Goal: Task Accomplishment & Management: Manage account settings

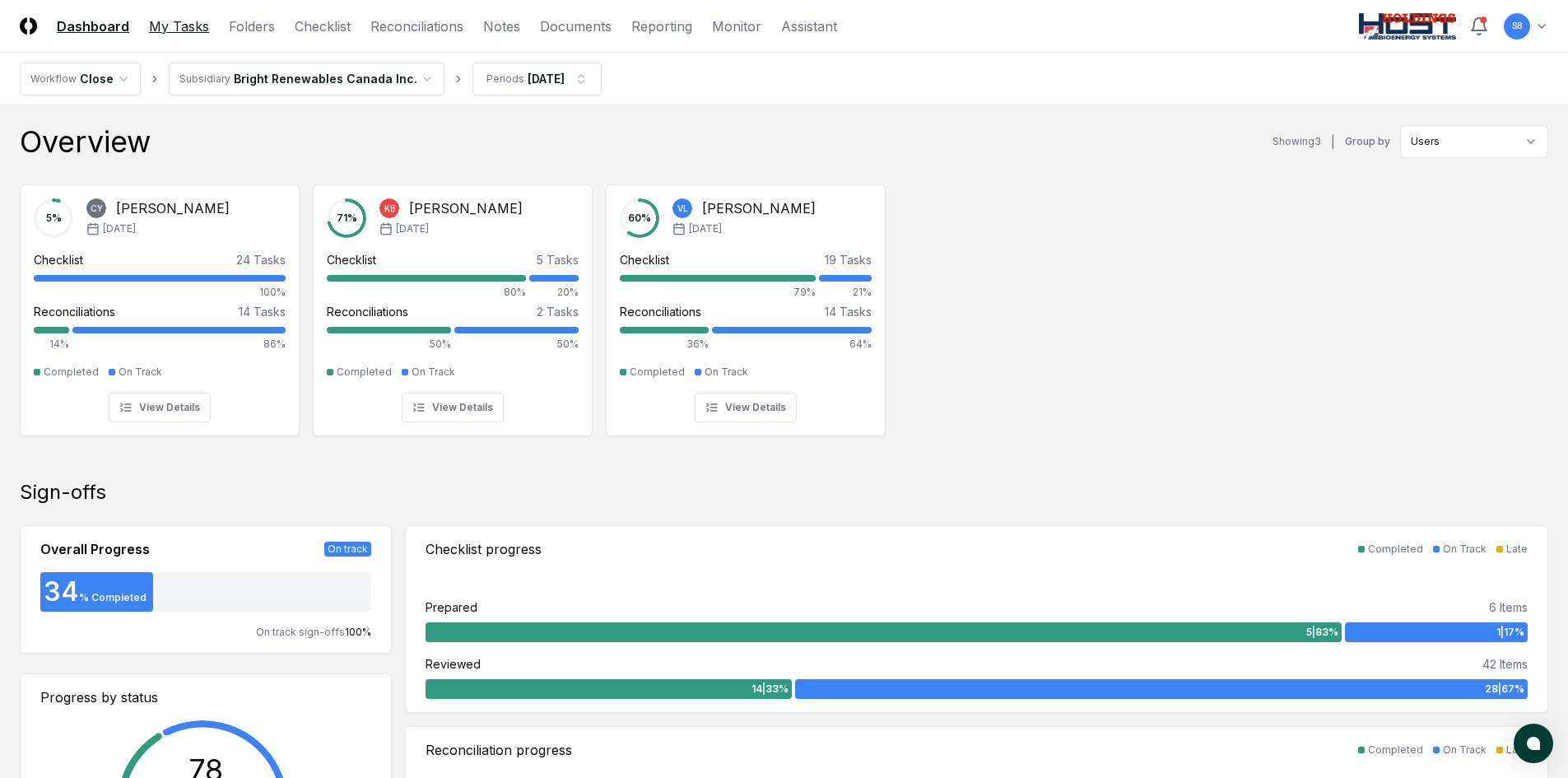
click at [183, 29] on link "My Tasks" at bounding box center [179, 26] width 60 height 20
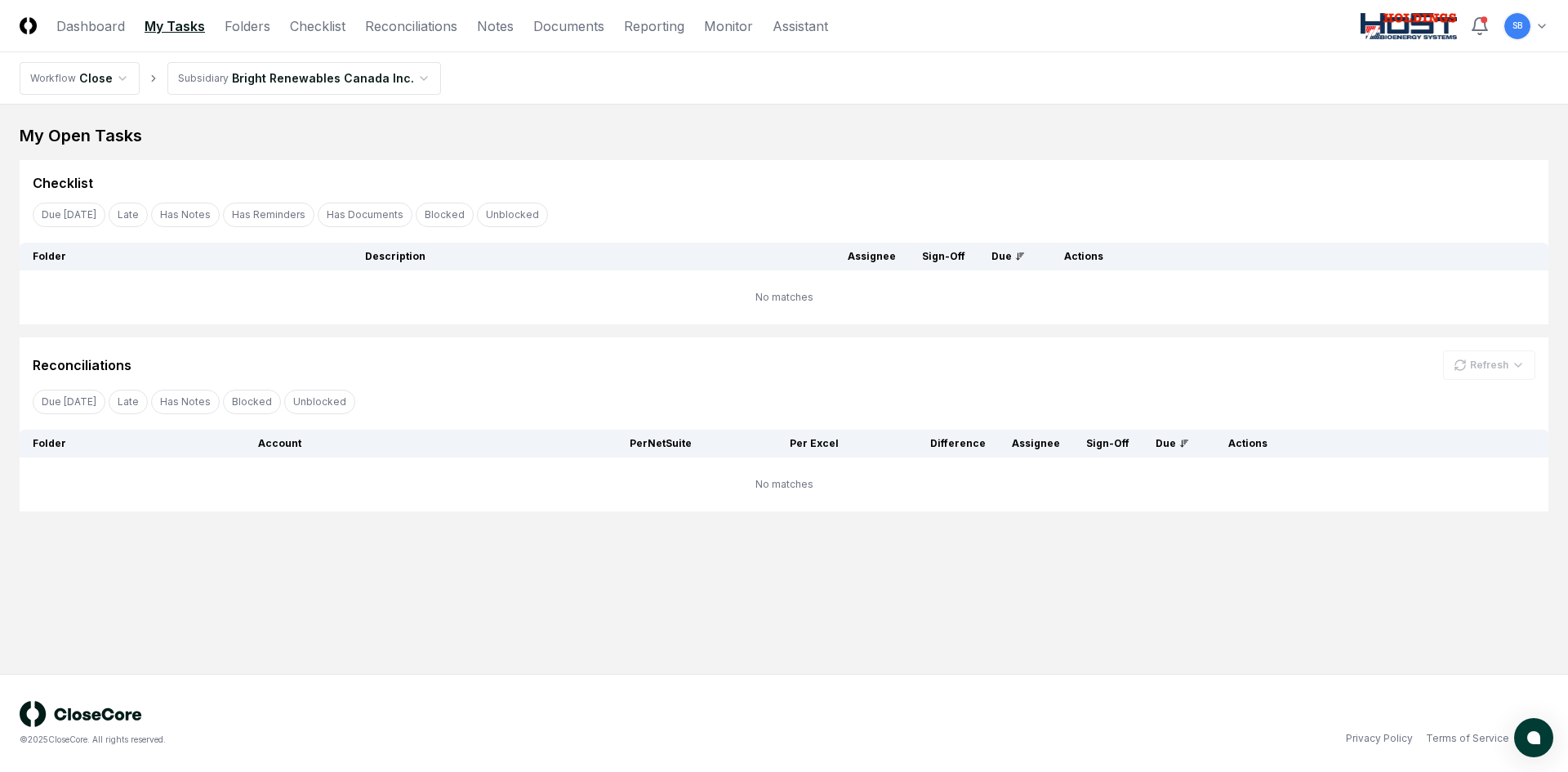
click at [1540, 26] on html "CloseCore Dashboard My Tasks Folders Checklist Reconciliations Notes Documents …" at bounding box center [784, 386] width 1568 height 772
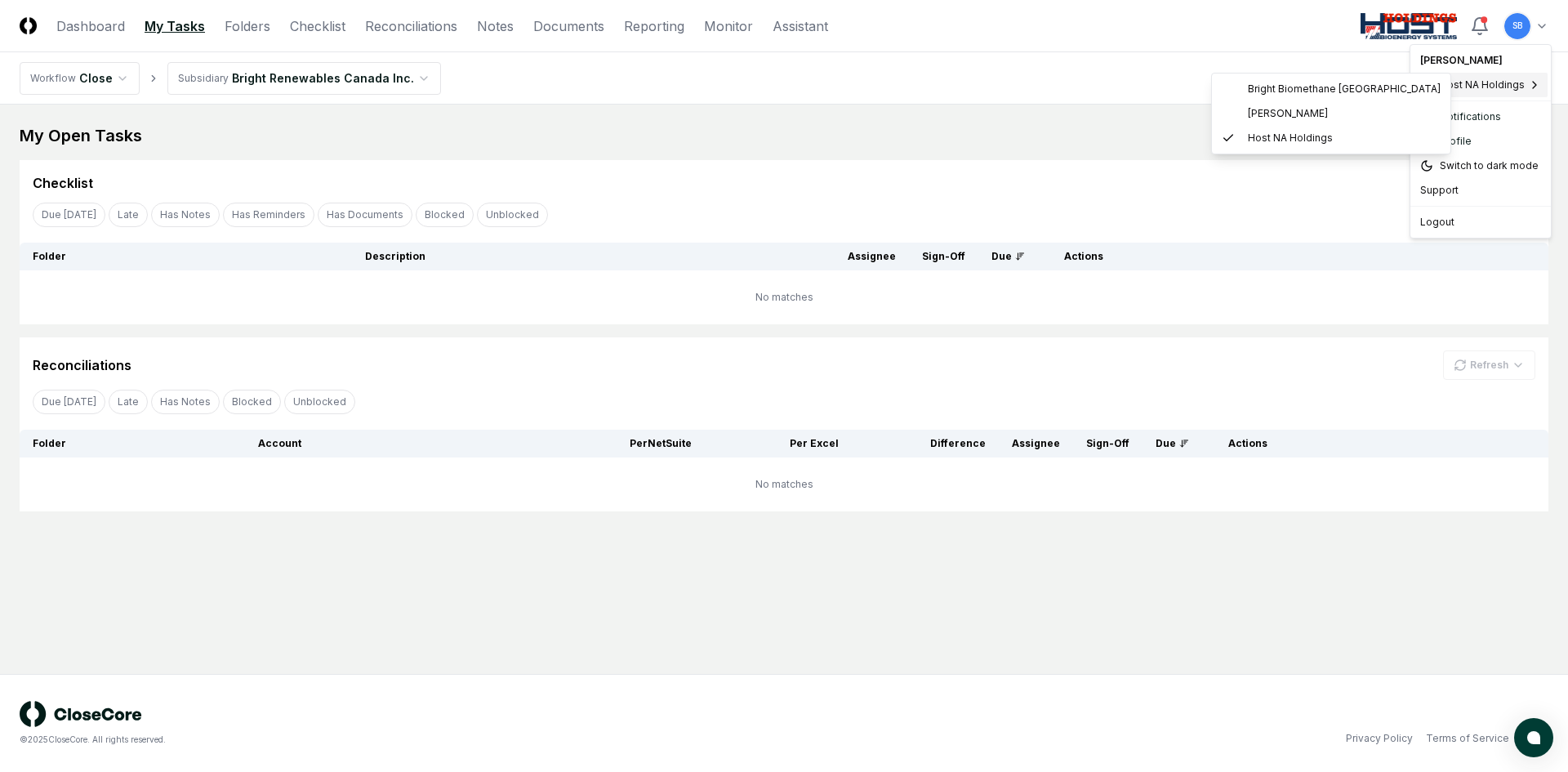
click at [1286, 214] on html "CloseCore Dashboard My Tasks Folders Checklist Reconciliations Notes Documents …" at bounding box center [784, 386] width 1568 height 772
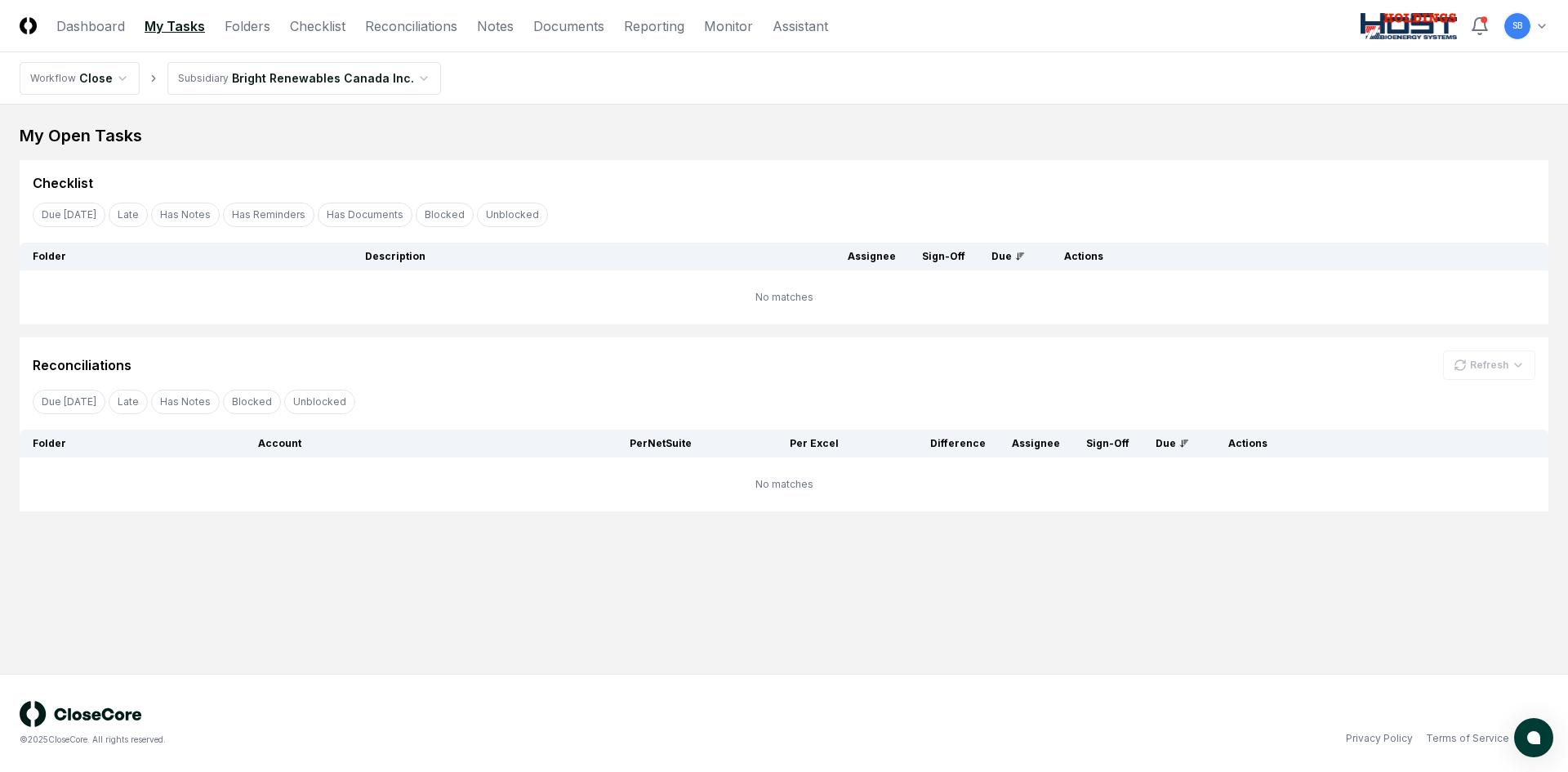
click at [401, 74] on html "CloseCore Dashboard My Tasks Folders Checklist Reconciliations Notes Documents …" at bounding box center [784, 386] width 1568 height 772
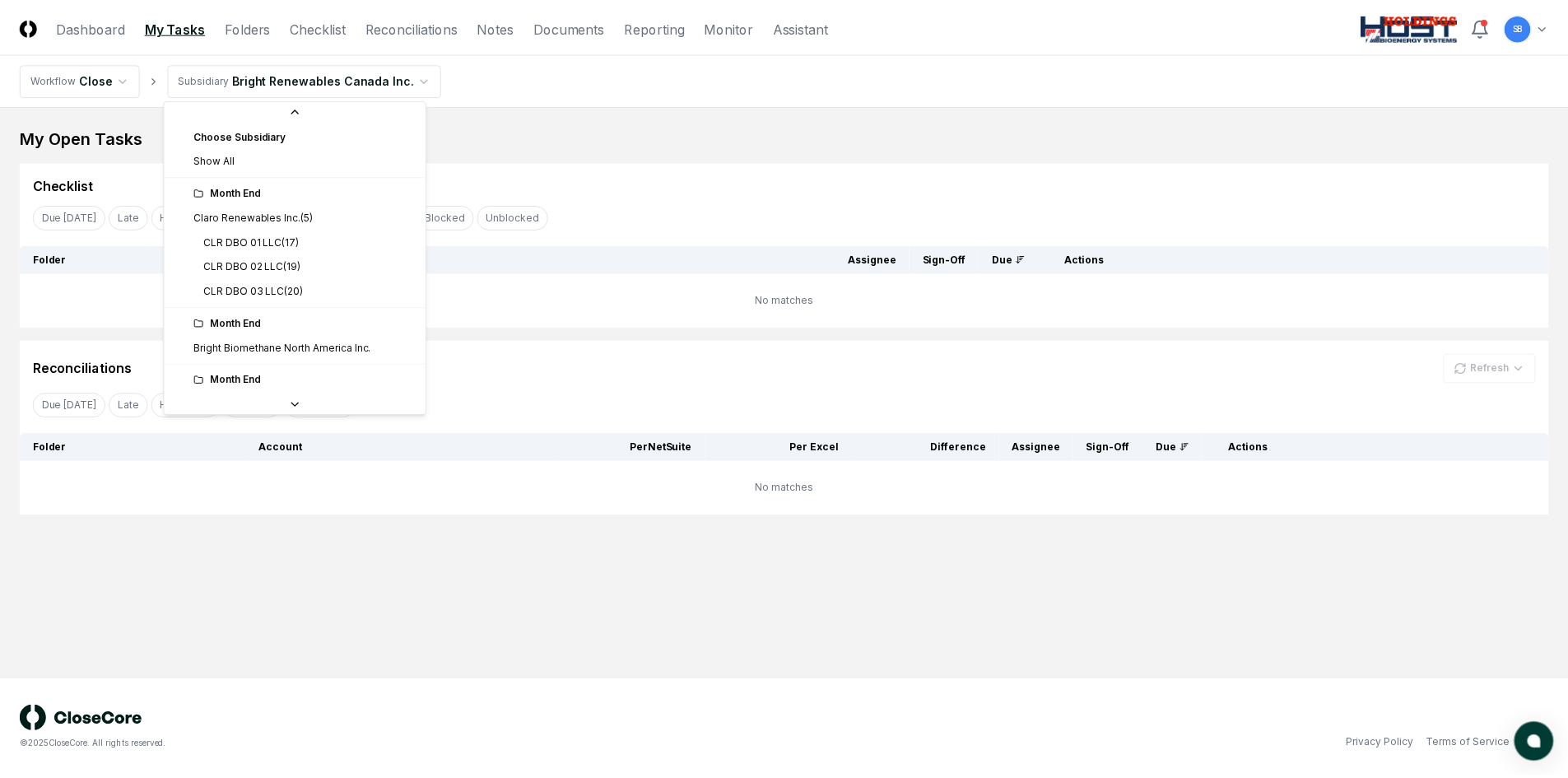
scroll to position [22, 0]
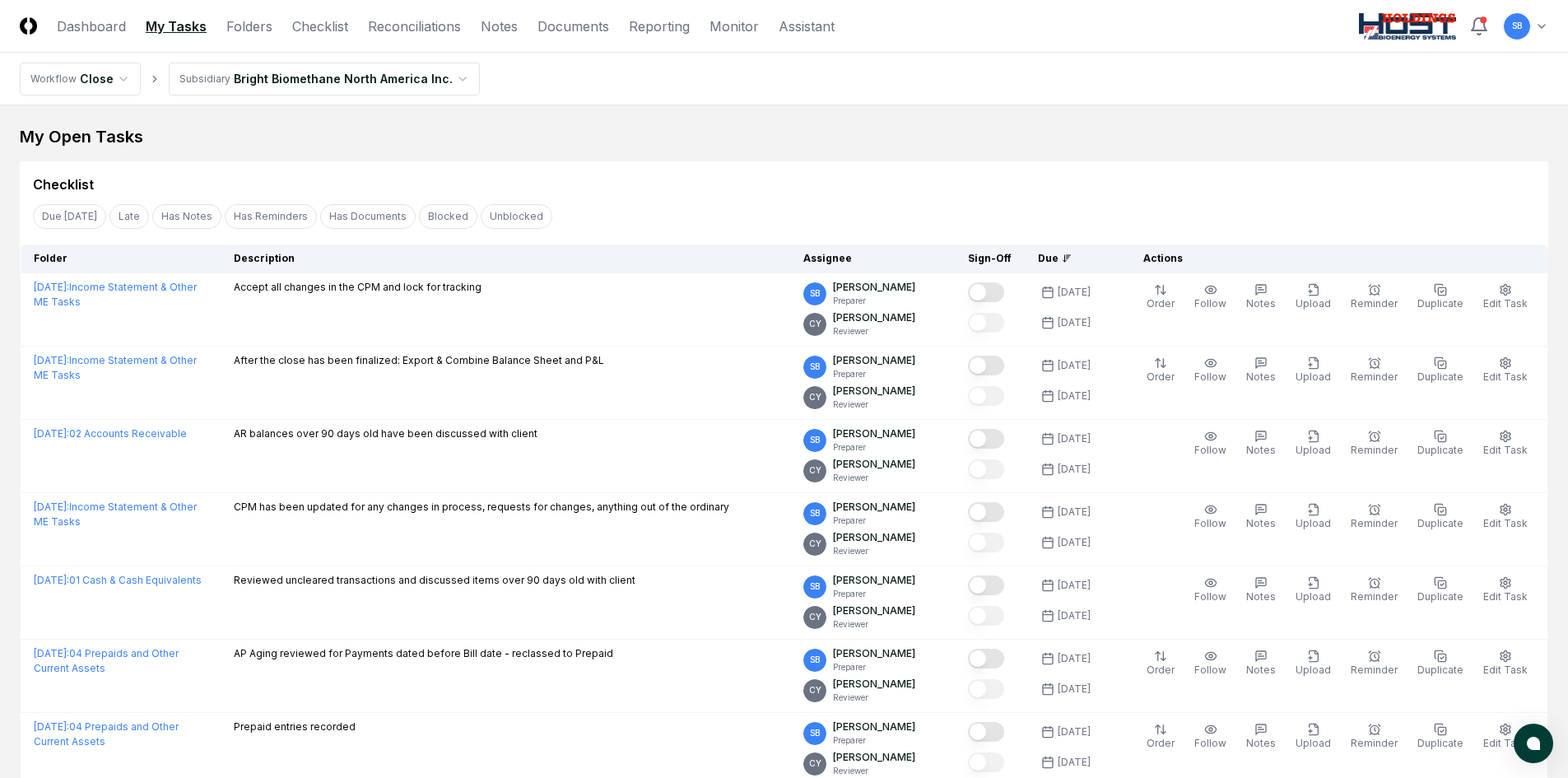
click at [612, 211] on div "Due [DATE] Late Has Notes Has Reminders Has Documents Blocked Unblocked Clear F…" at bounding box center [784, 216] width 1529 height 31
click at [327, 26] on link "Checklist" at bounding box center [320, 26] width 56 height 20
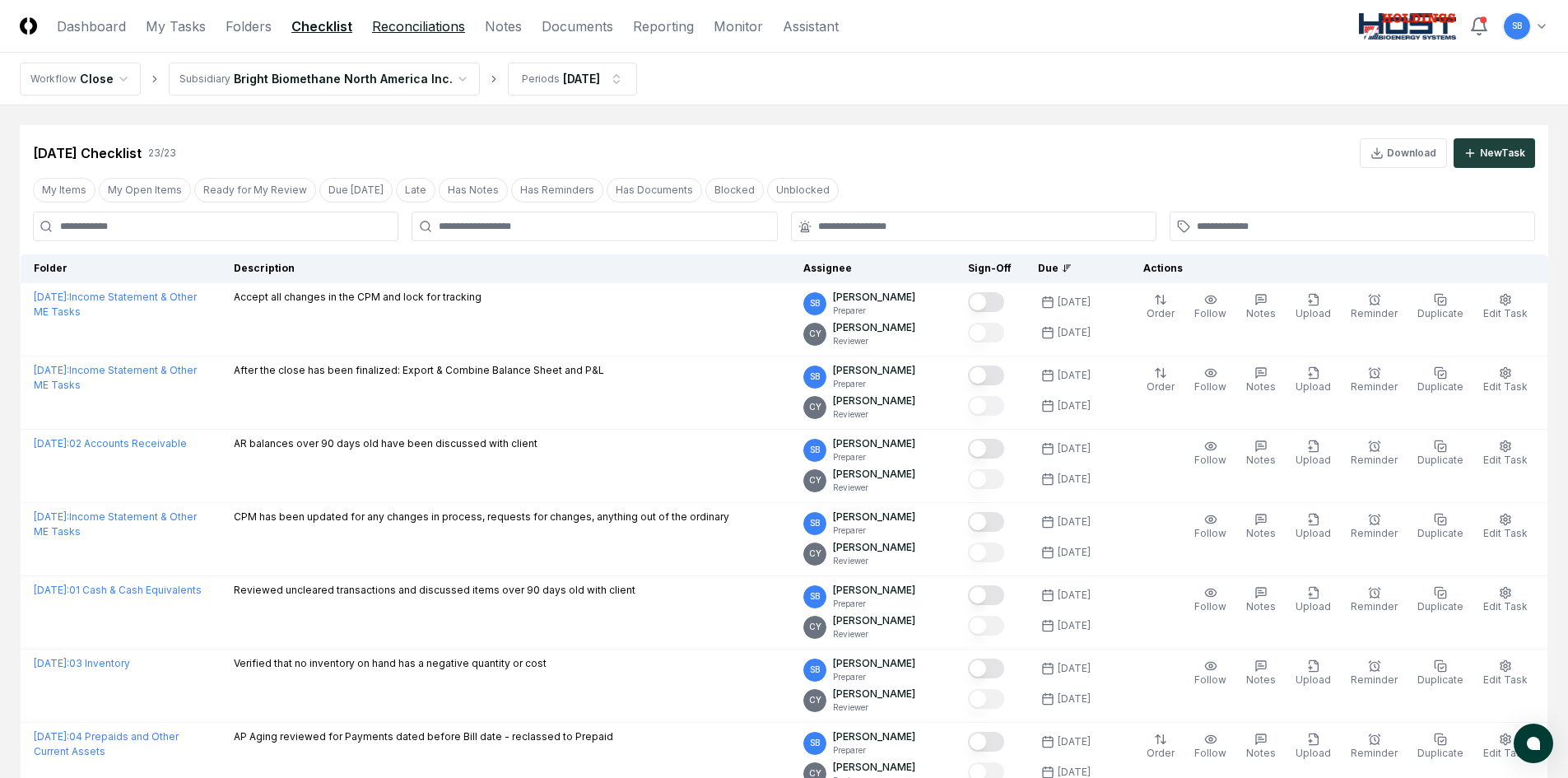
click at [425, 22] on link "Reconciliations" at bounding box center [418, 26] width 93 height 20
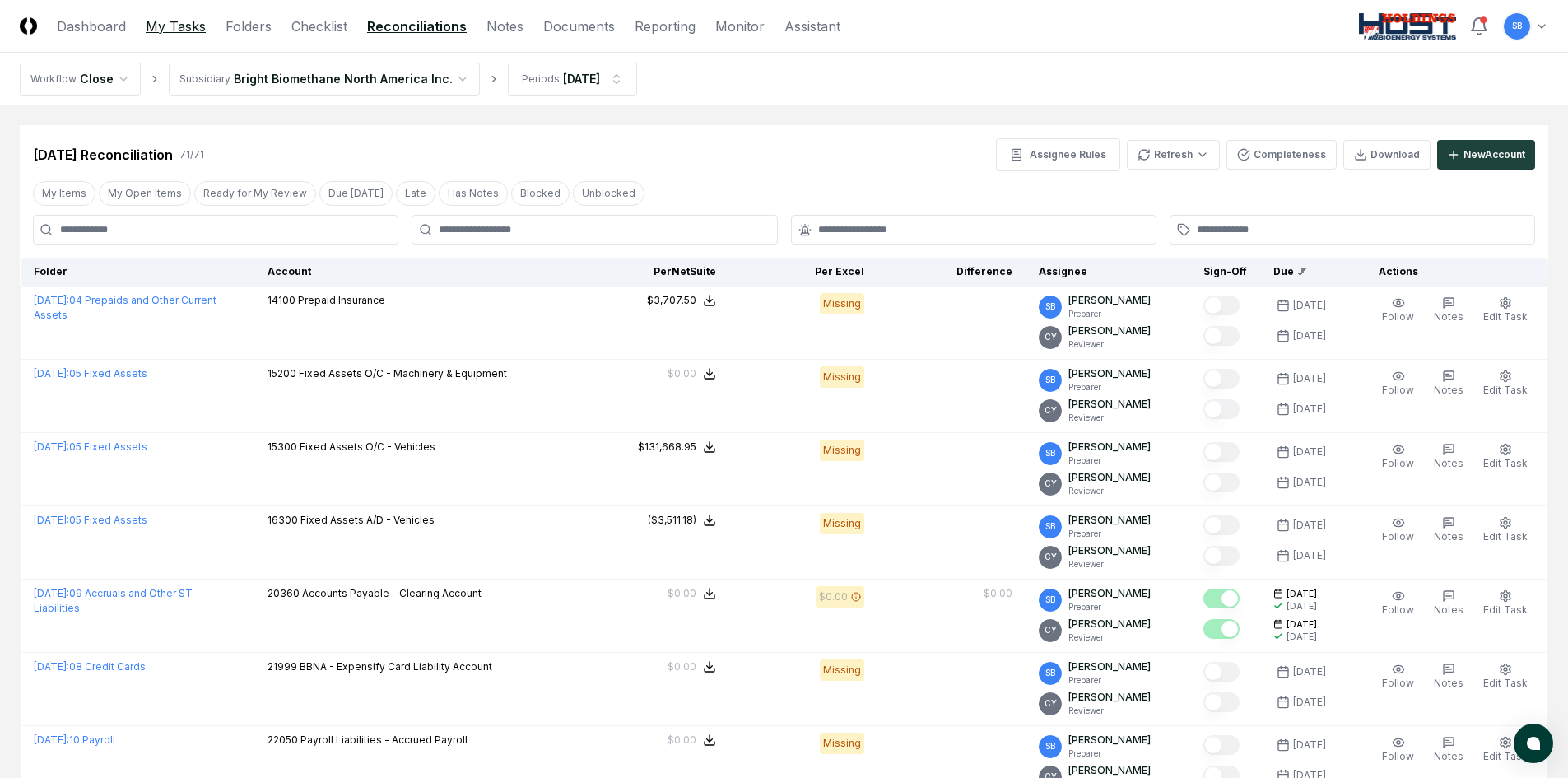
click at [184, 24] on link "My Tasks" at bounding box center [175, 26] width 60 height 20
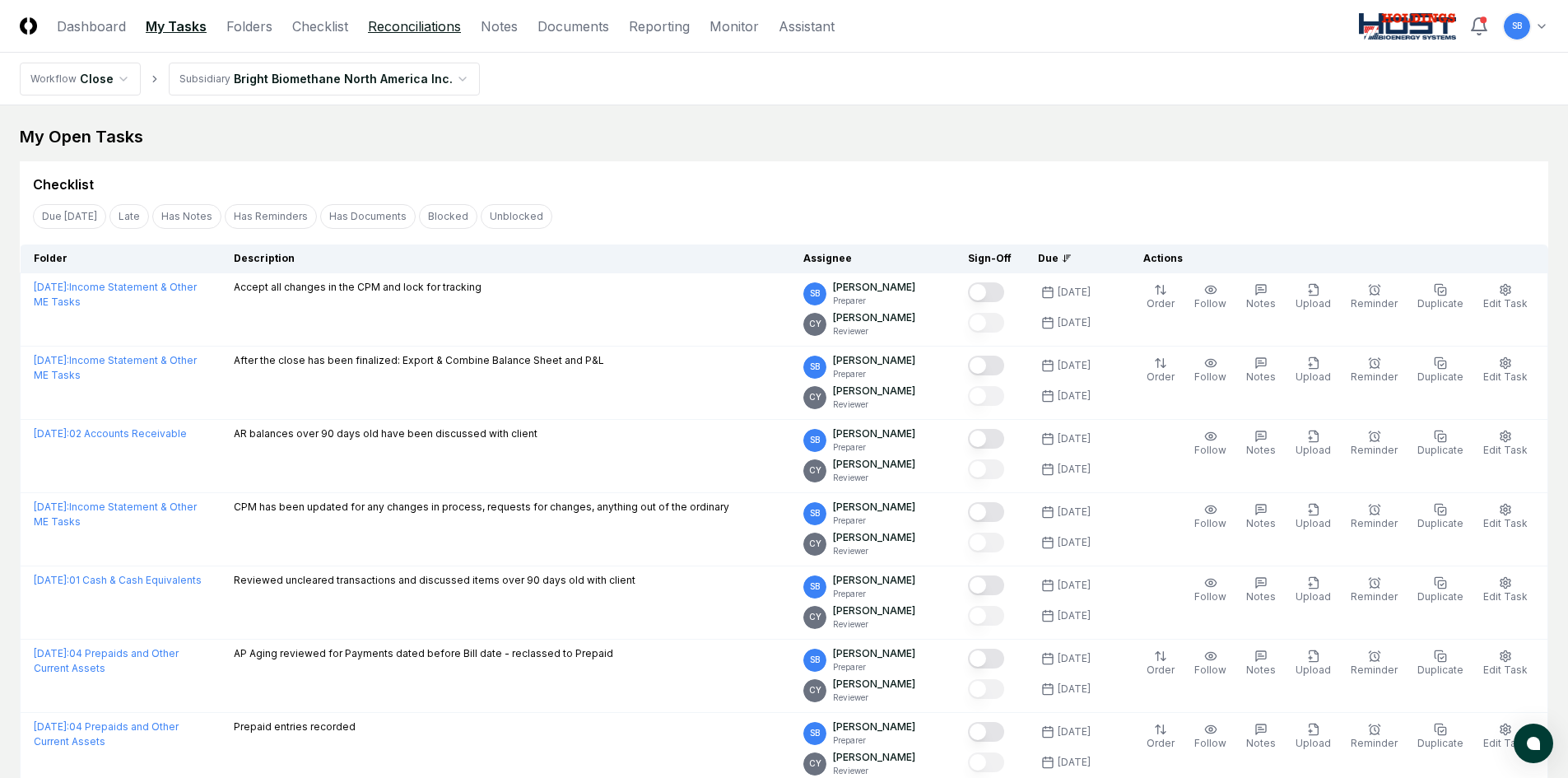
click at [396, 31] on link "Reconciliations" at bounding box center [414, 26] width 93 height 20
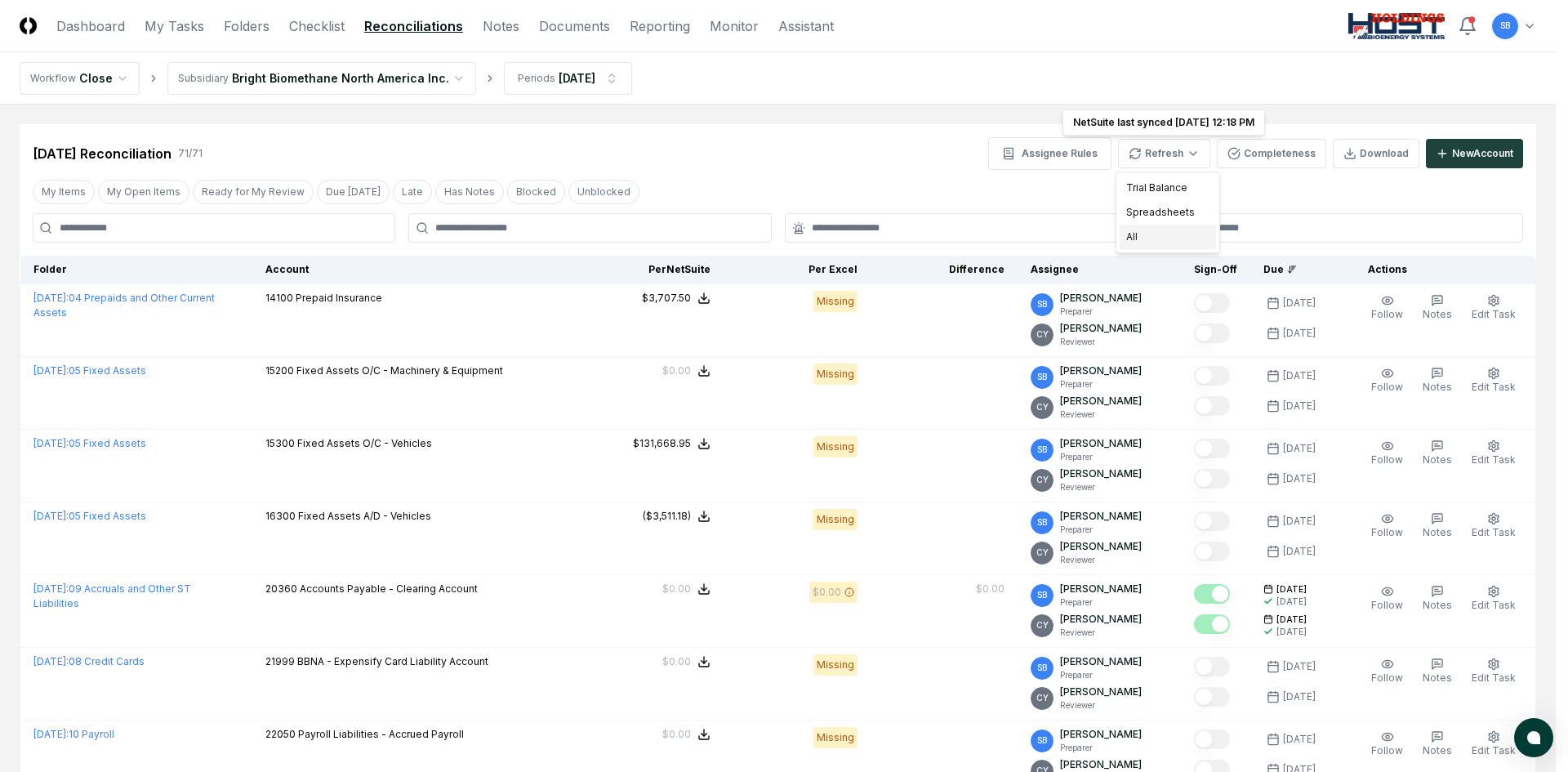
click at [1164, 234] on div "All" at bounding box center [1168, 237] width 96 height 24
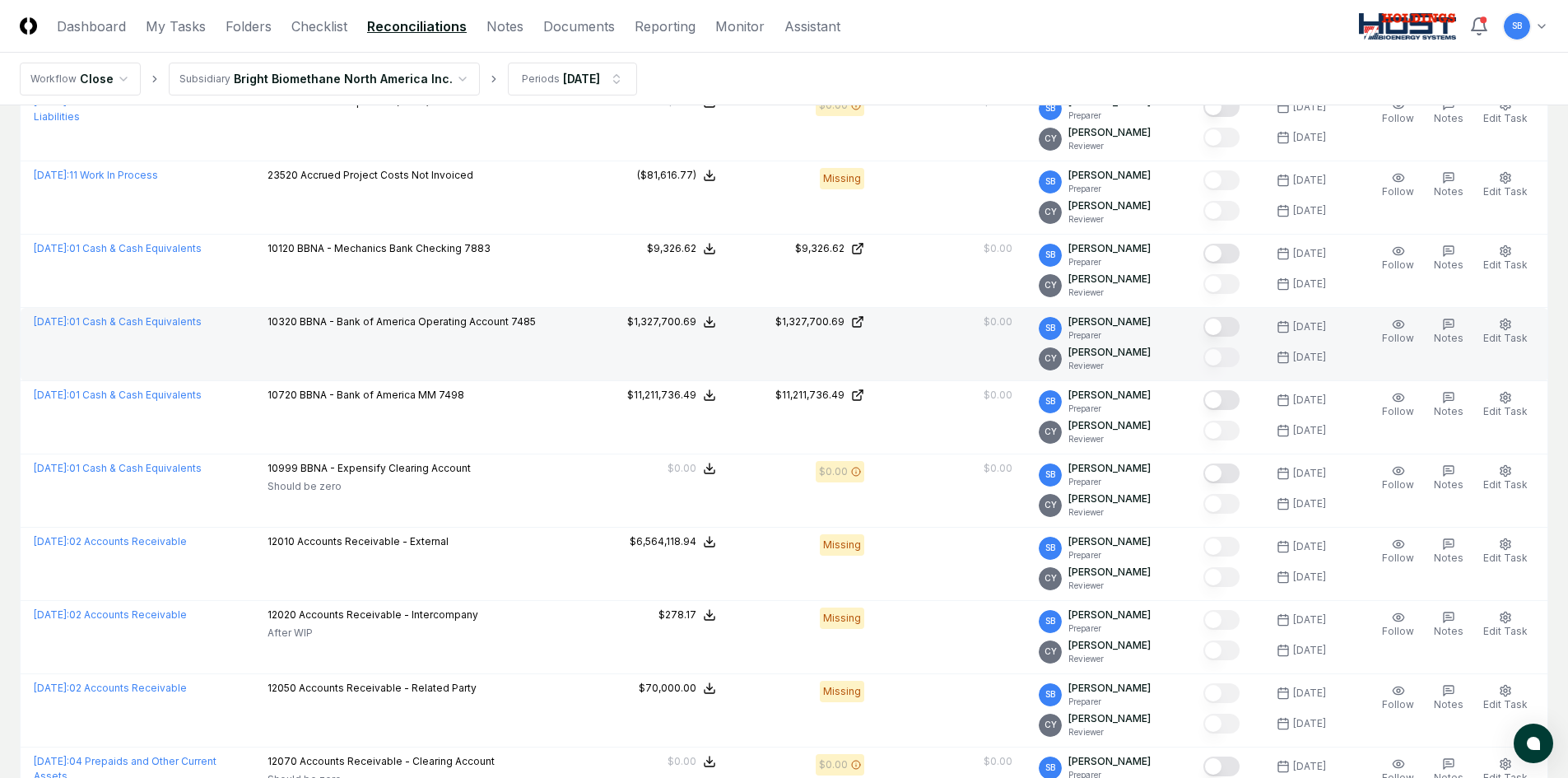
scroll to position [823, 0]
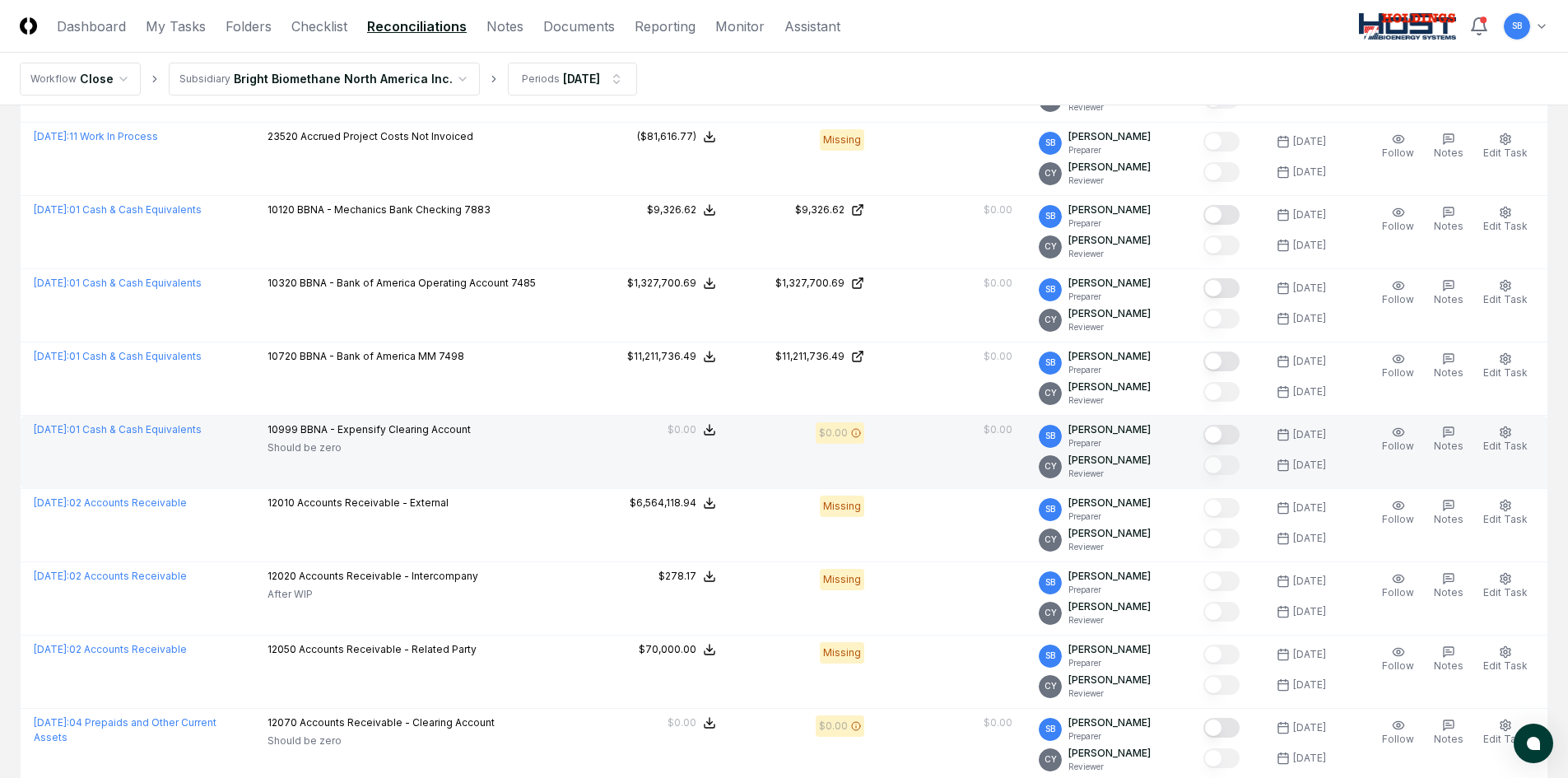
click at [1233, 435] on button "Mark complete" at bounding box center [1221, 435] width 36 height 20
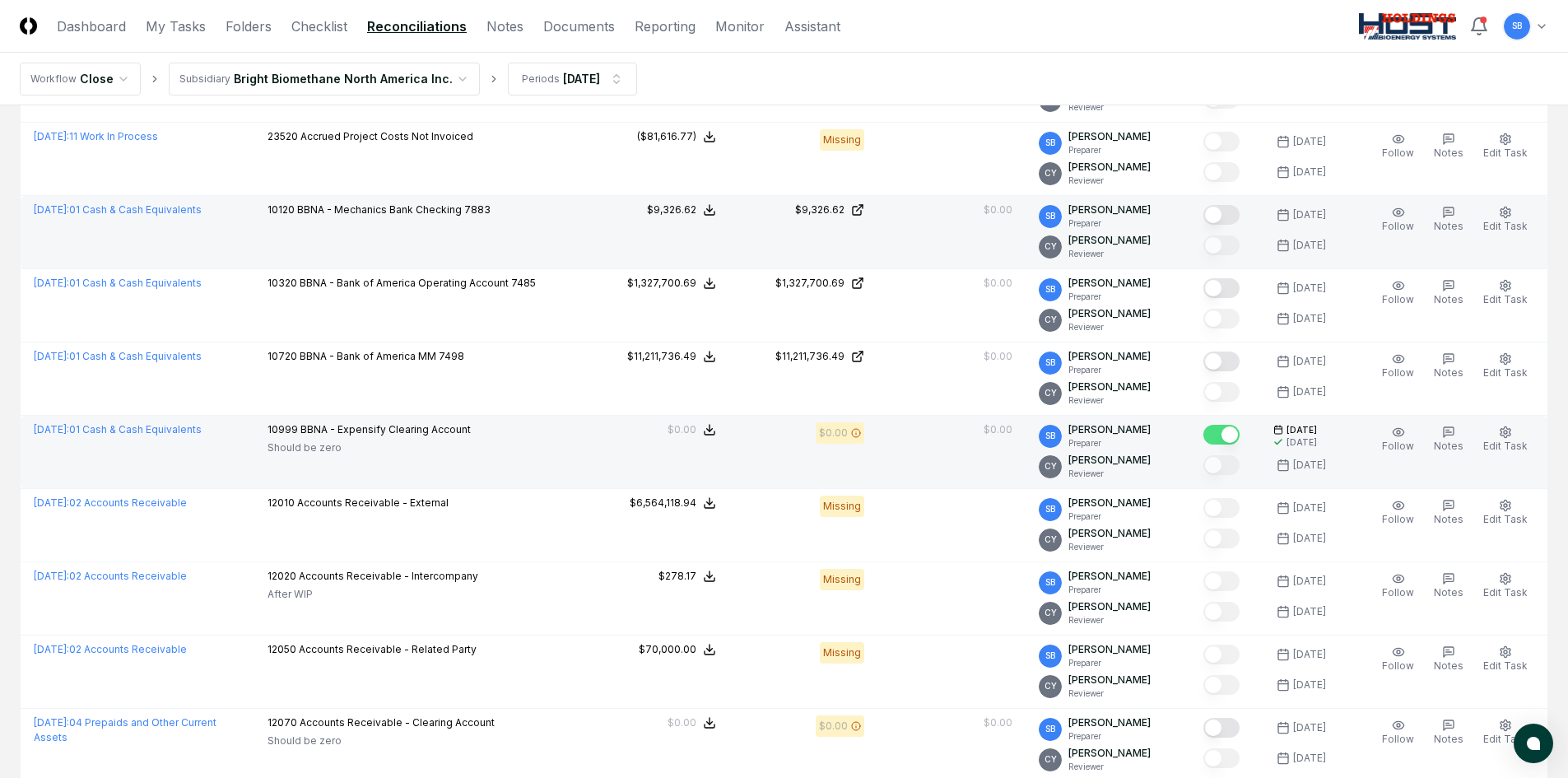
click at [1234, 217] on button "Mark complete" at bounding box center [1221, 215] width 36 height 20
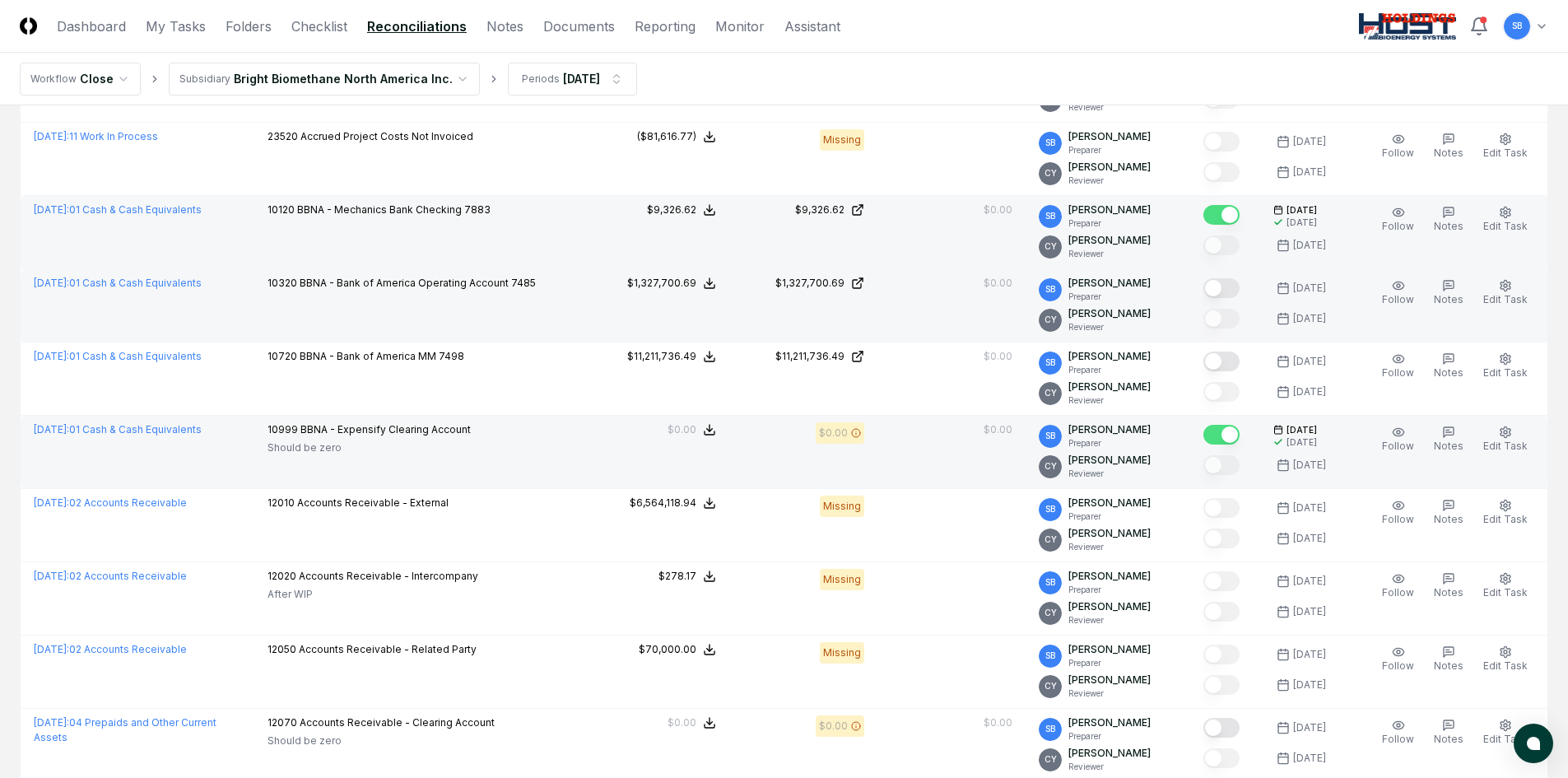
click at [1234, 292] on button "Mark complete" at bounding box center [1221, 288] width 36 height 20
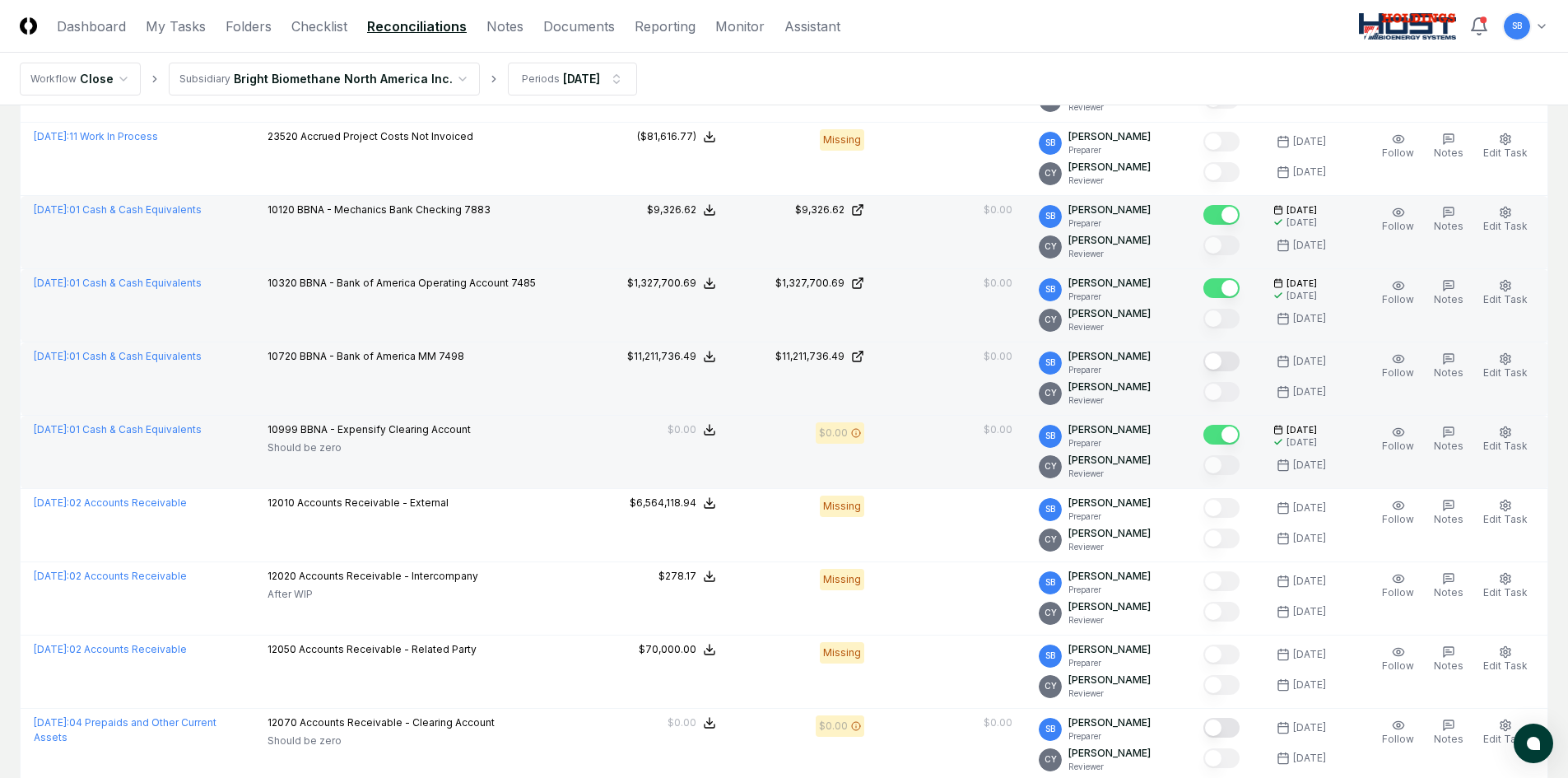
click at [1240, 358] on button "Mark complete" at bounding box center [1221, 361] width 36 height 20
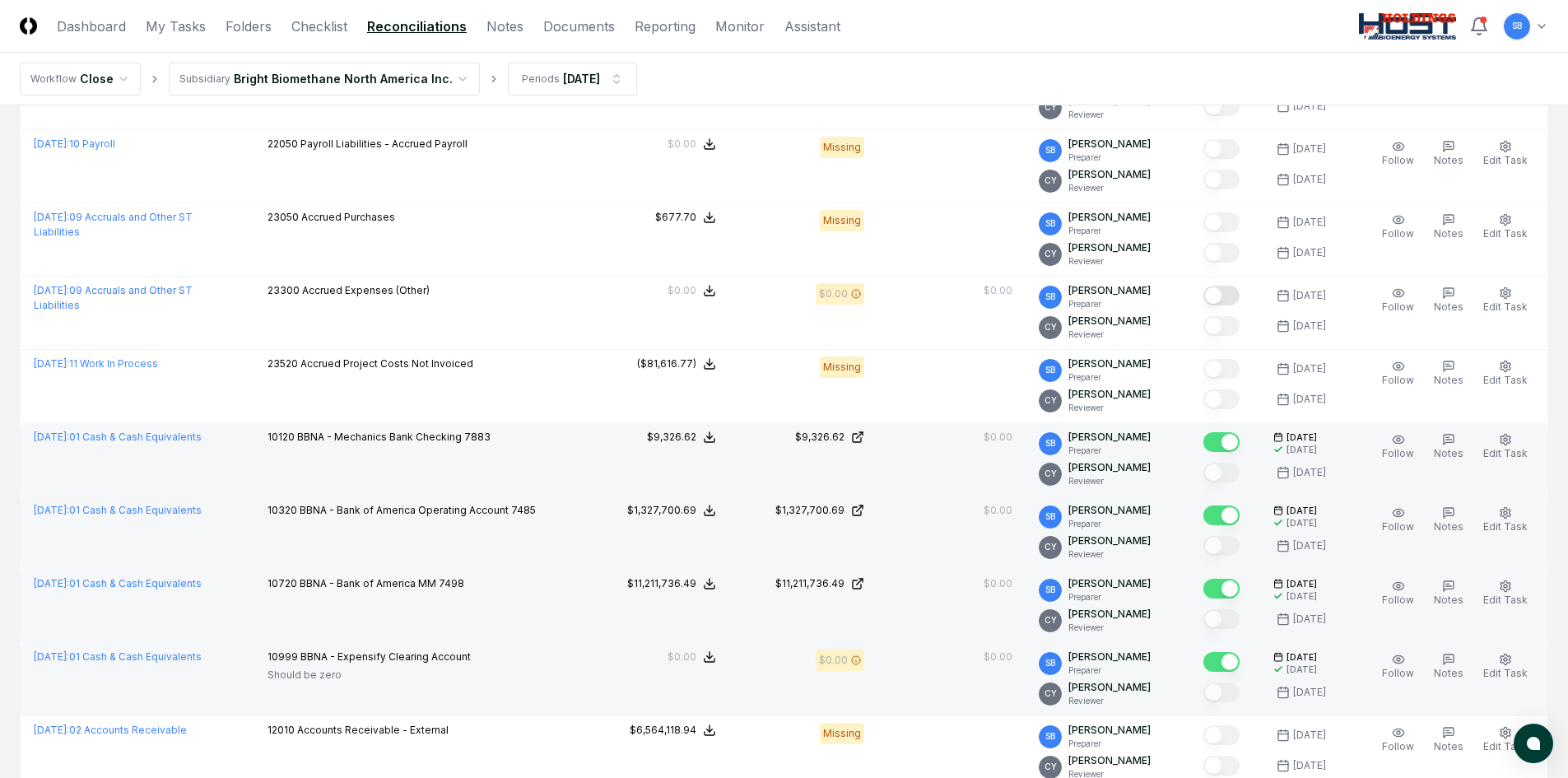
scroll to position [576, 0]
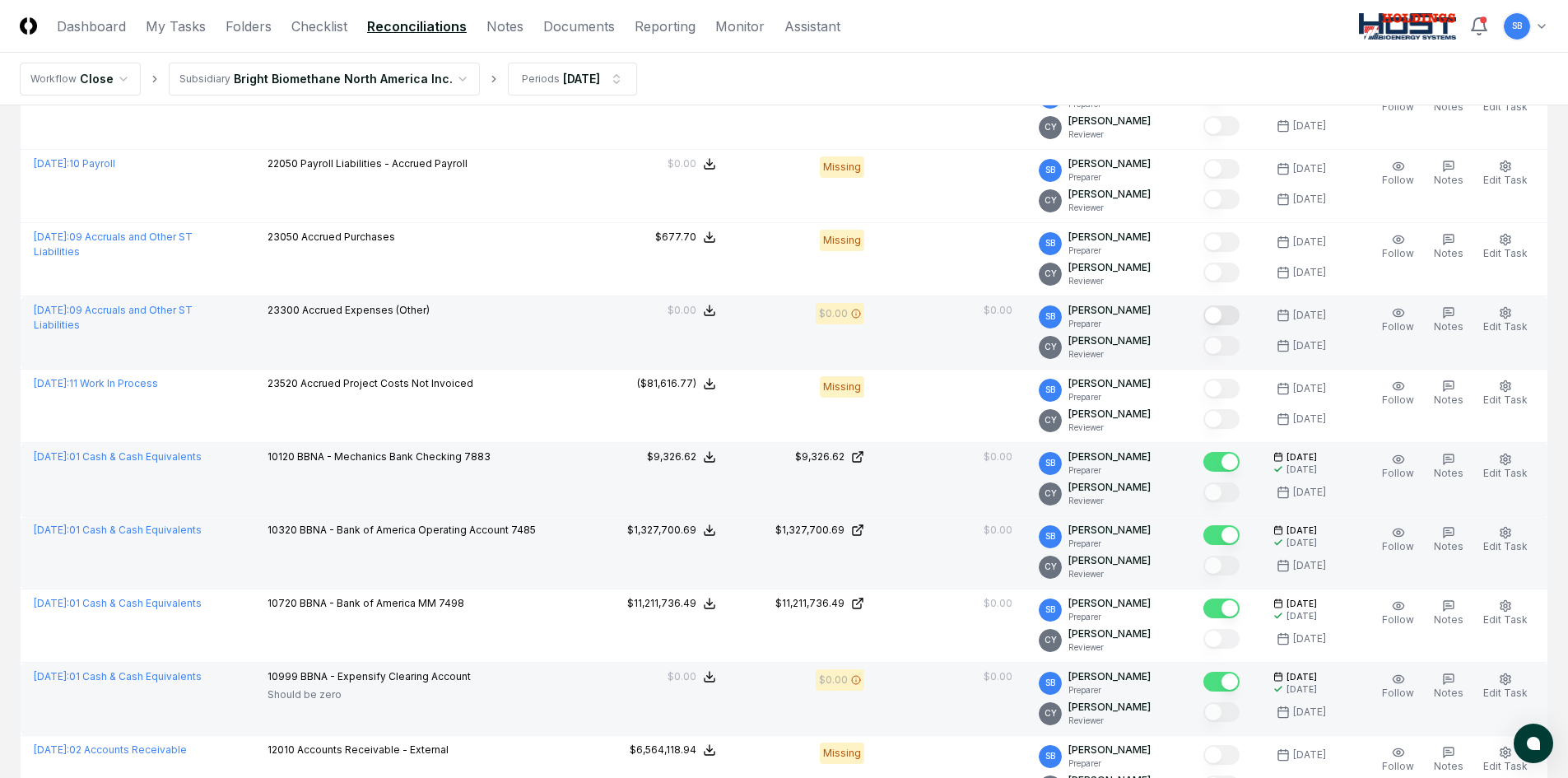
click at [1240, 319] on button "Mark complete" at bounding box center [1221, 315] width 36 height 20
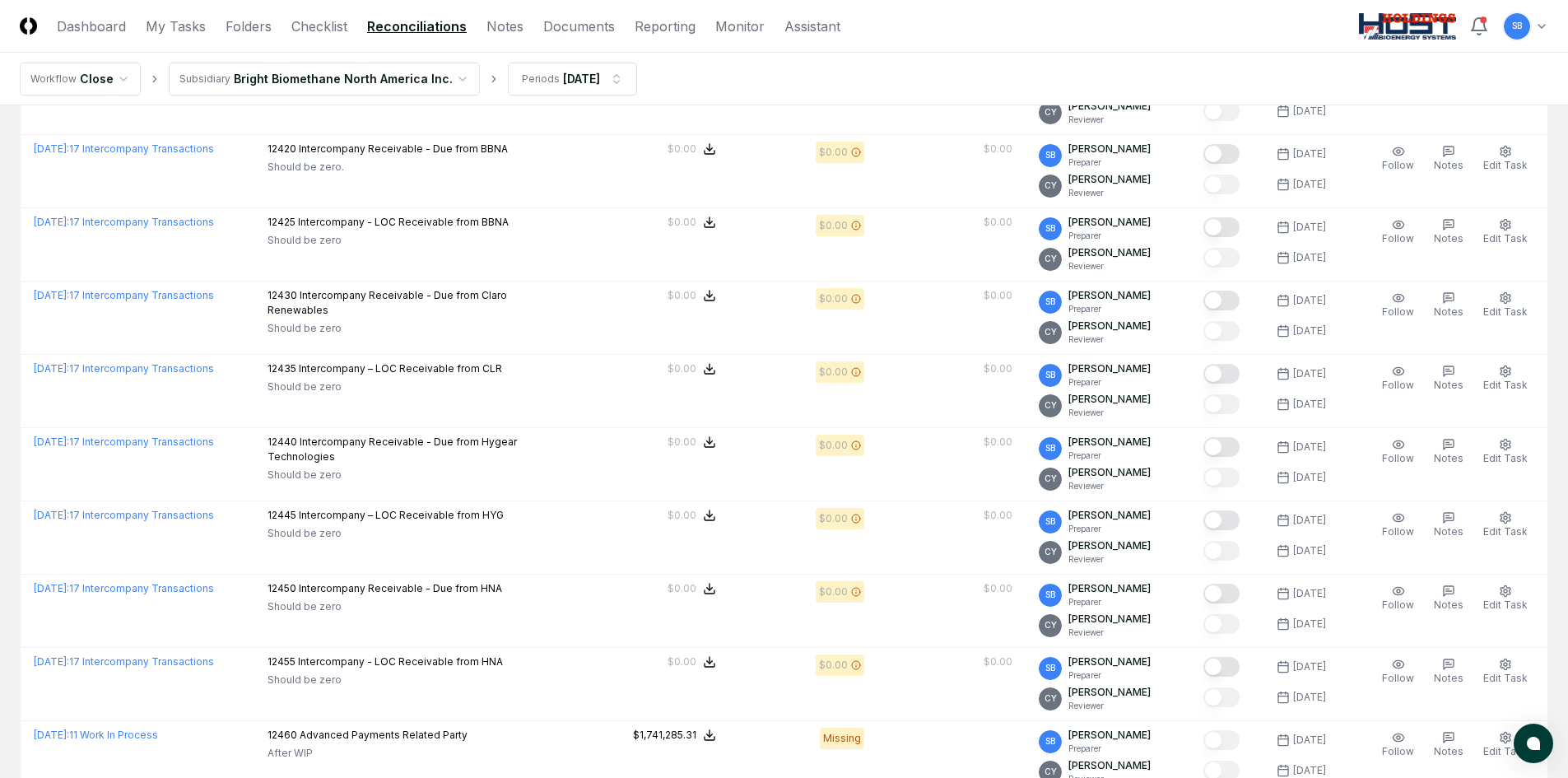
scroll to position [1565, 0]
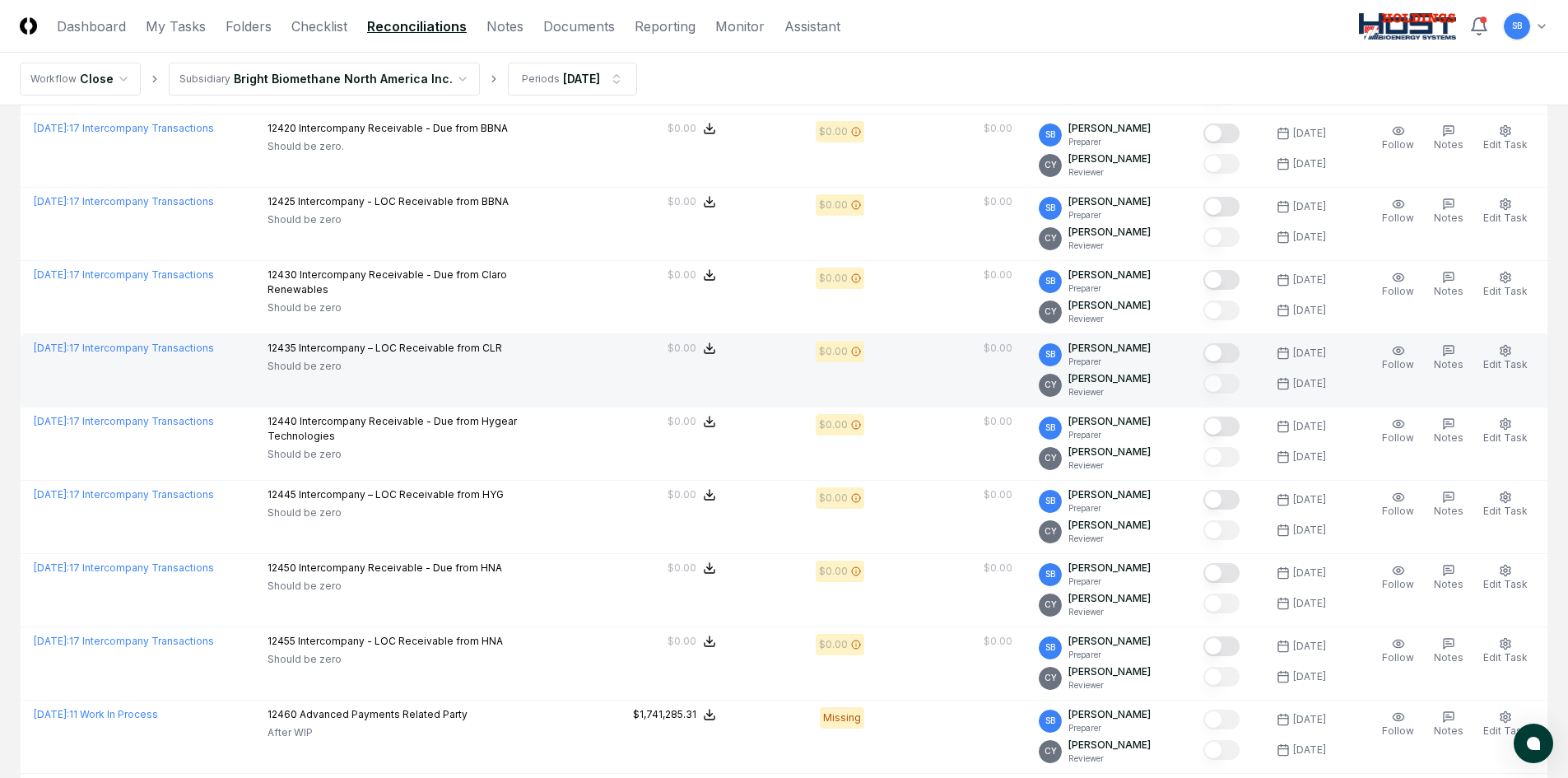
click at [1234, 355] on button "Mark complete" at bounding box center [1221, 353] width 36 height 20
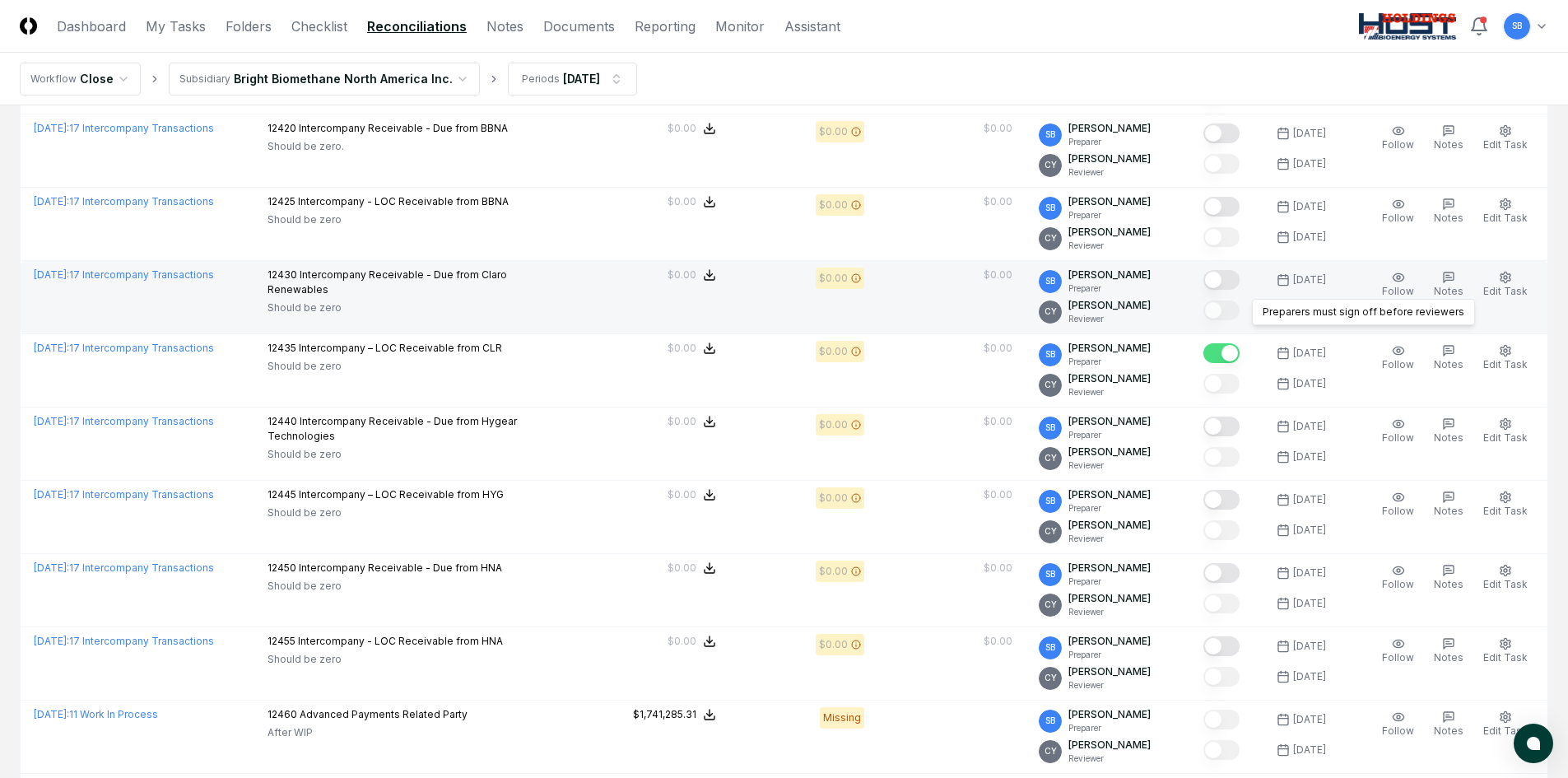
click at [1240, 291] on div at bounding box center [1221, 280] width 36 height 22
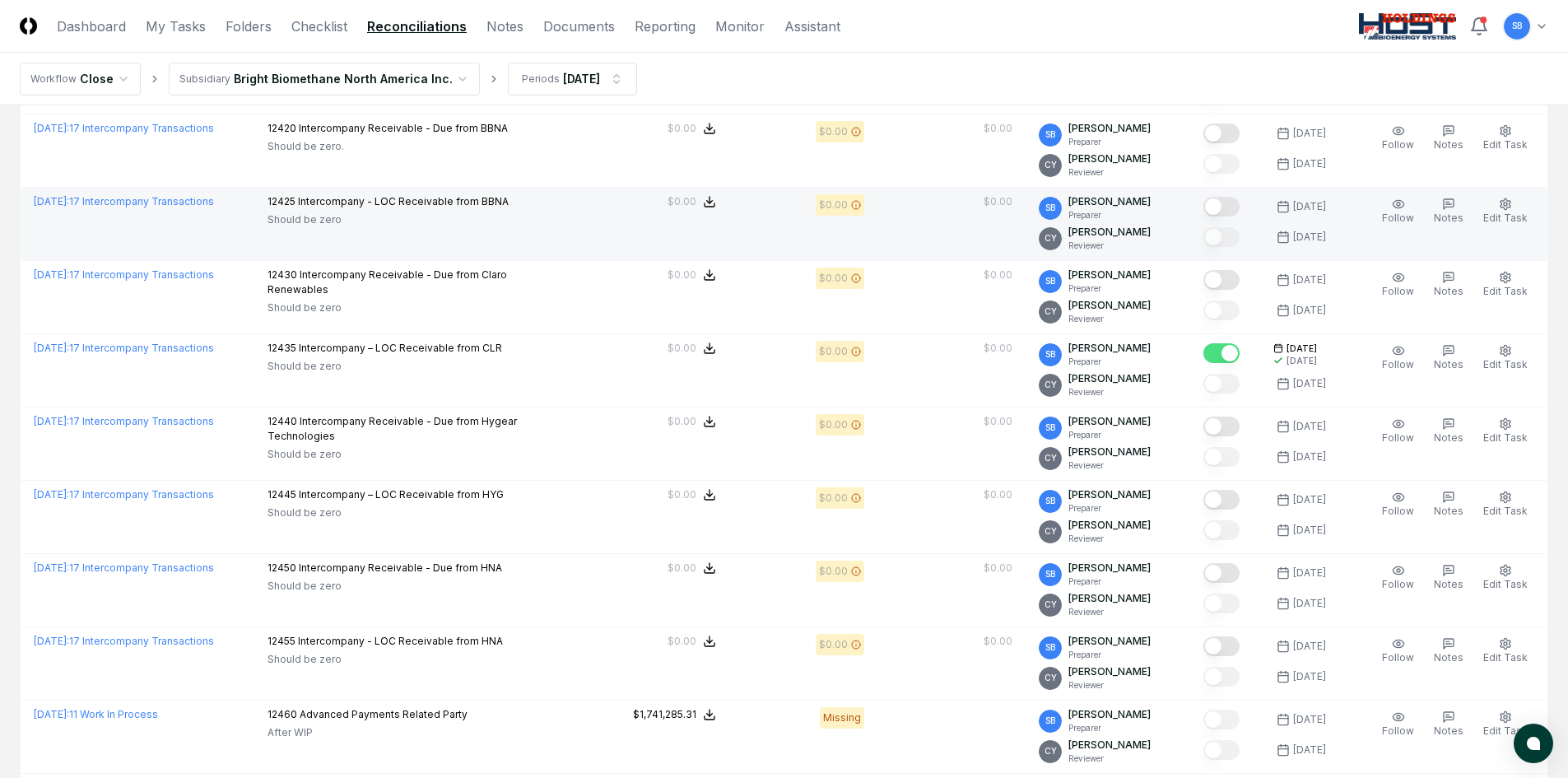
click at [1236, 211] on button "Mark complete" at bounding box center [1221, 206] width 36 height 20
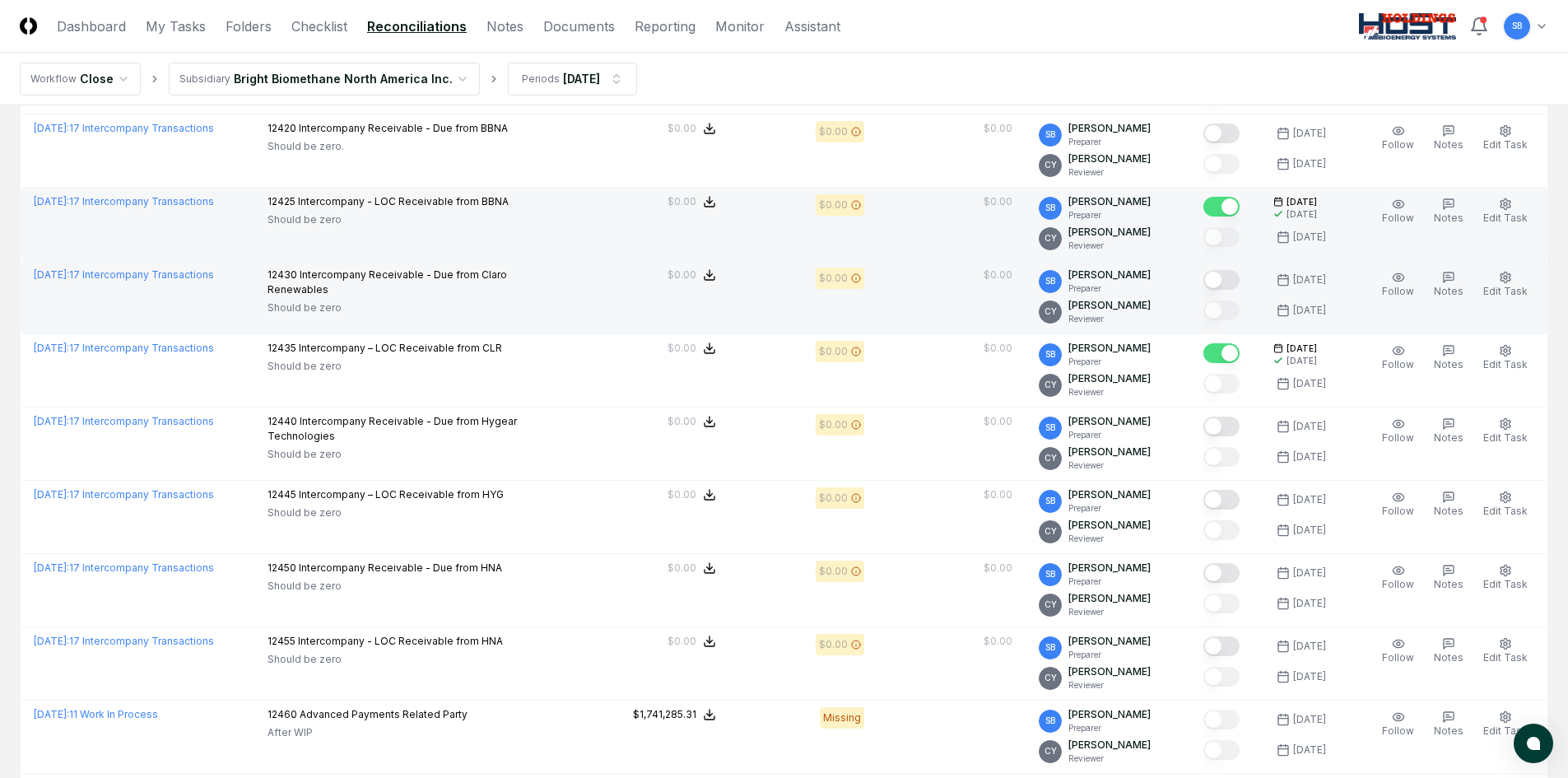
click at [1239, 271] on button "Mark complete" at bounding box center [1221, 279] width 36 height 20
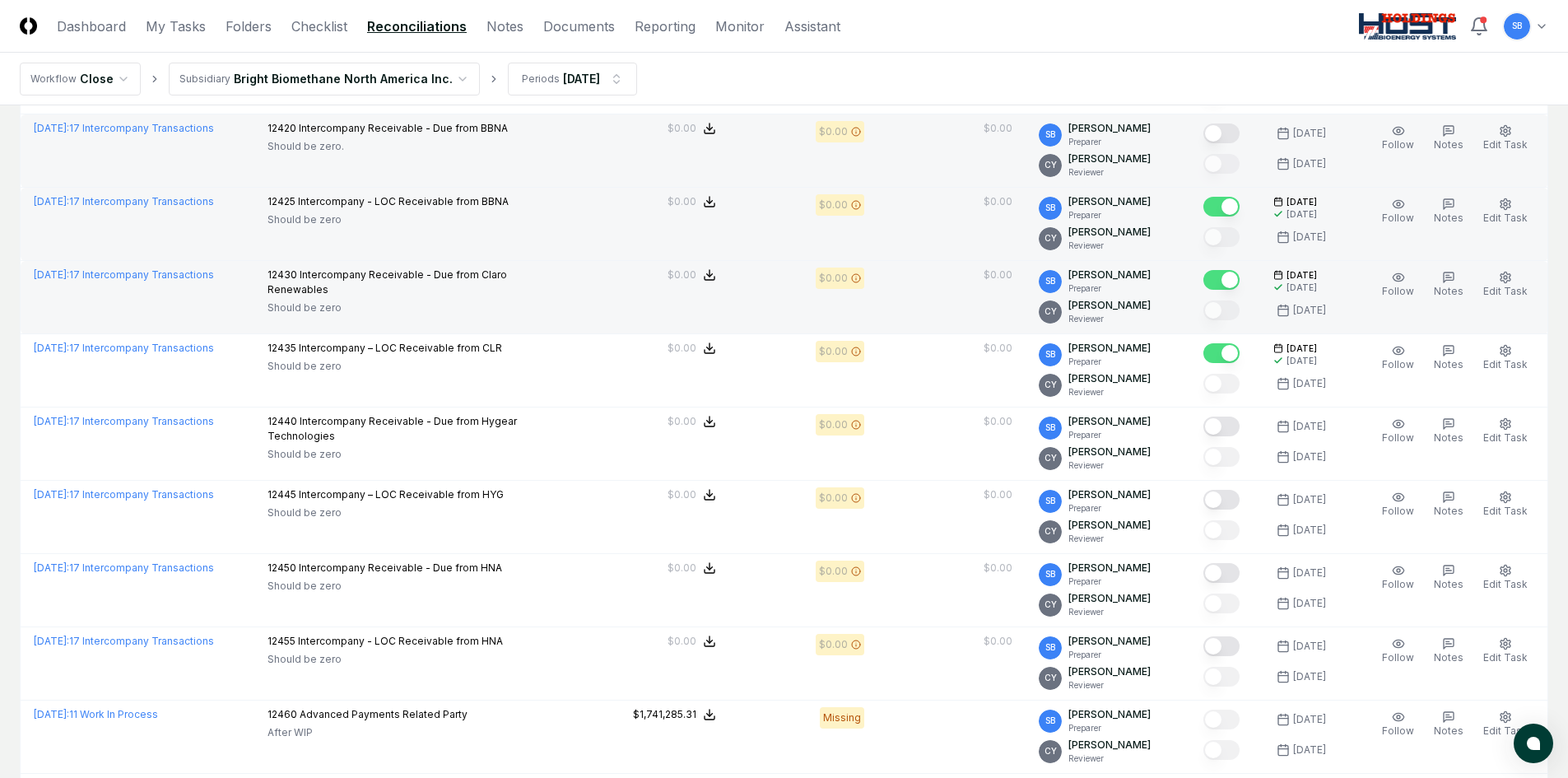
click at [1240, 137] on button "Mark complete" at bounding box center [1221, 133] width 36 height 20
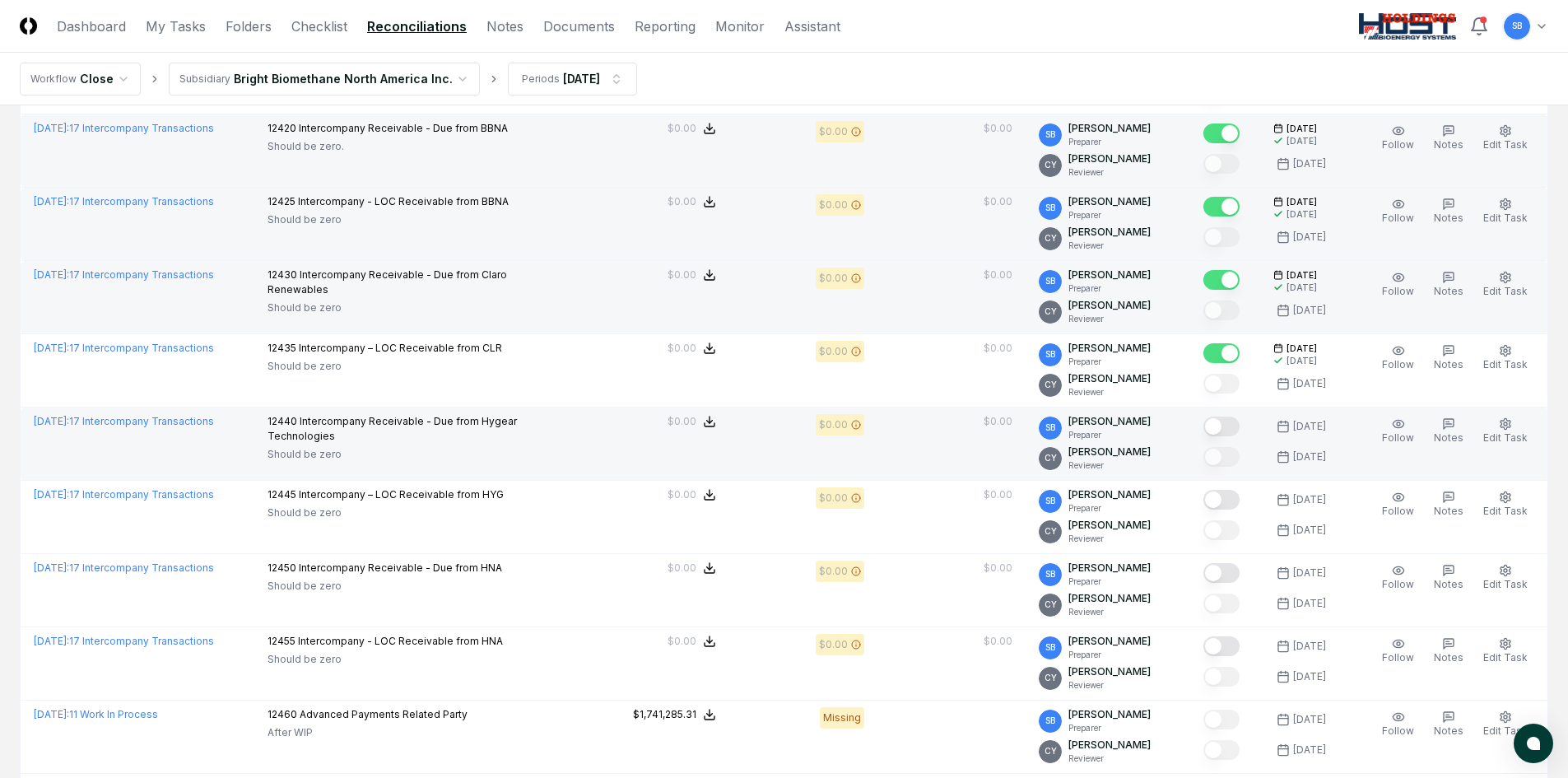
click at [1236, 428] on button "Mark complete" at bounding box center [1221, 426] width 36 height 20
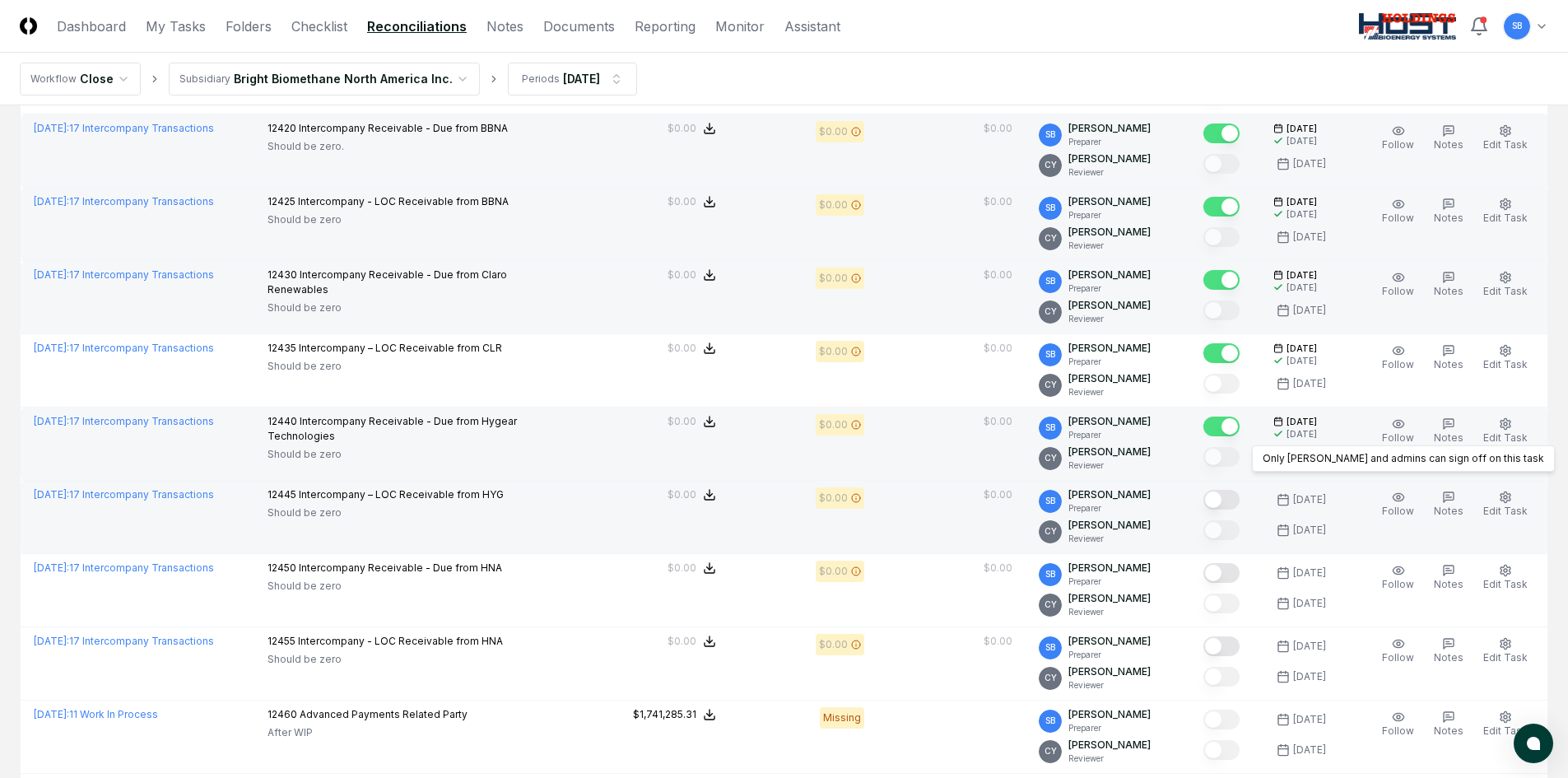
click at [1232, 502] on button "Mark complete" at bounding box center [1221, 499] width 36 height 20
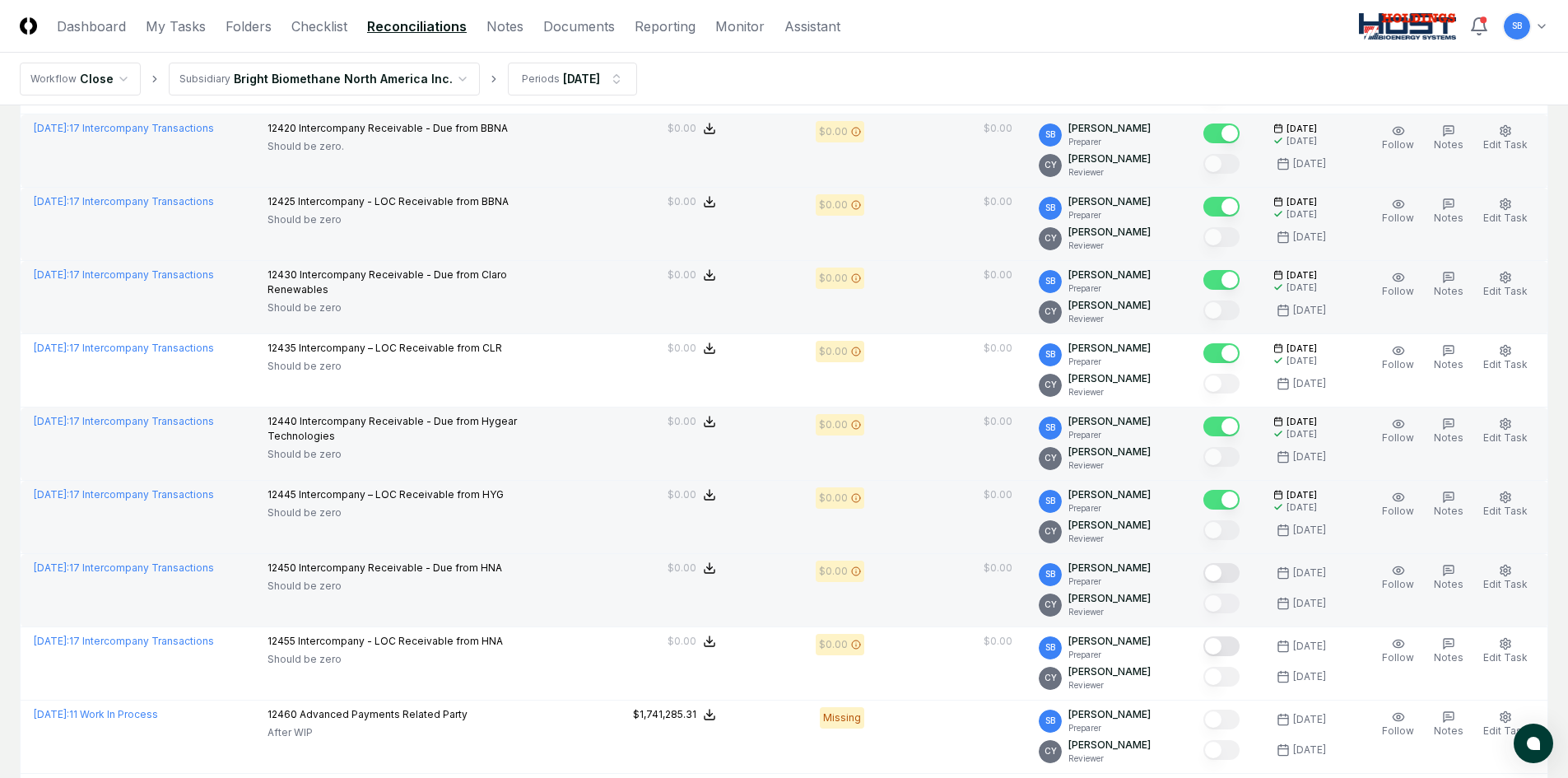
click at [1234, 581] on button "Mark complete" at bounding box center [1221, 573] width 36 height 20
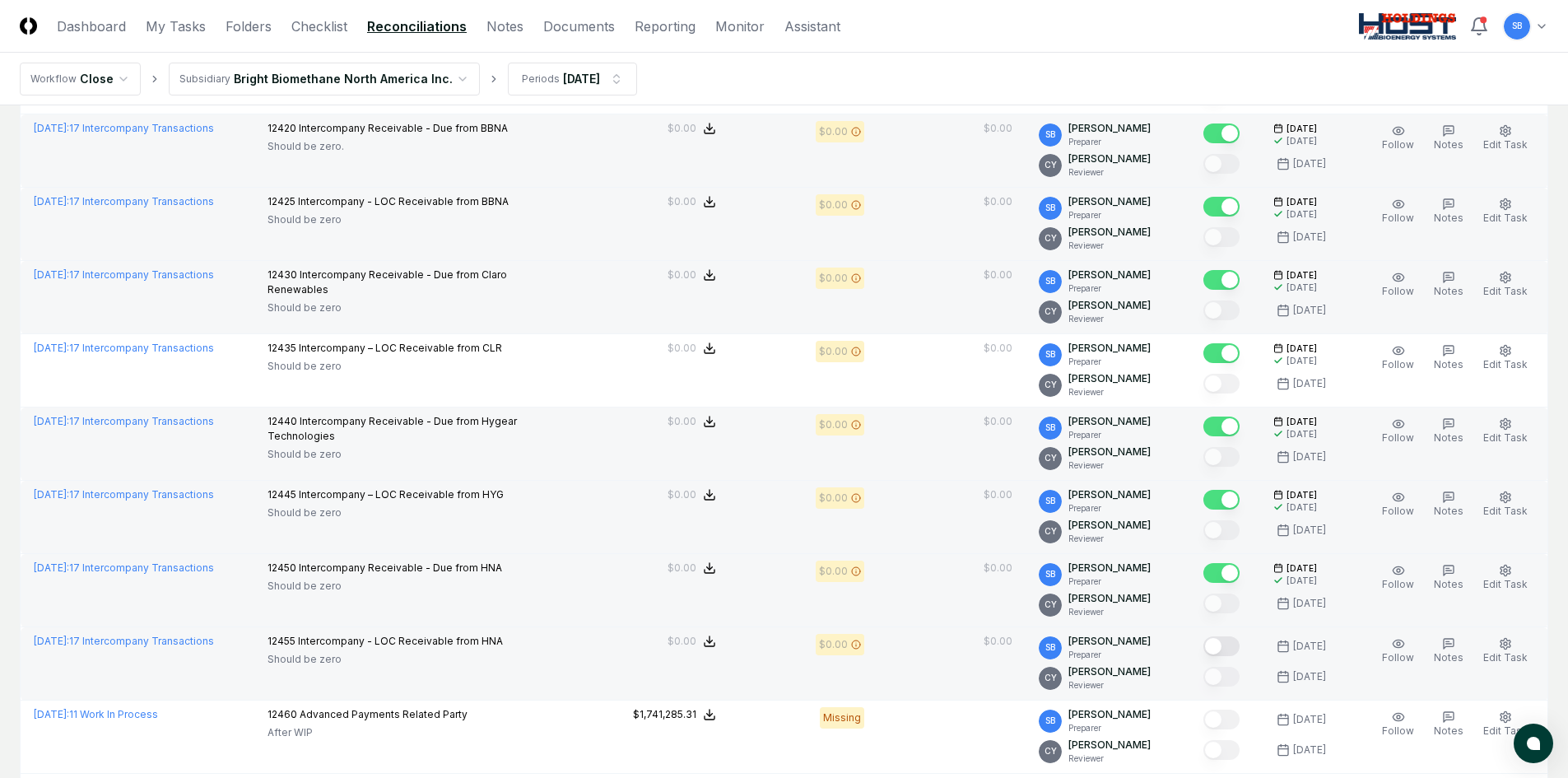
click at [1234, 644] on button "Mark complete" at bounding box center [1221, 646] width 36 height 20
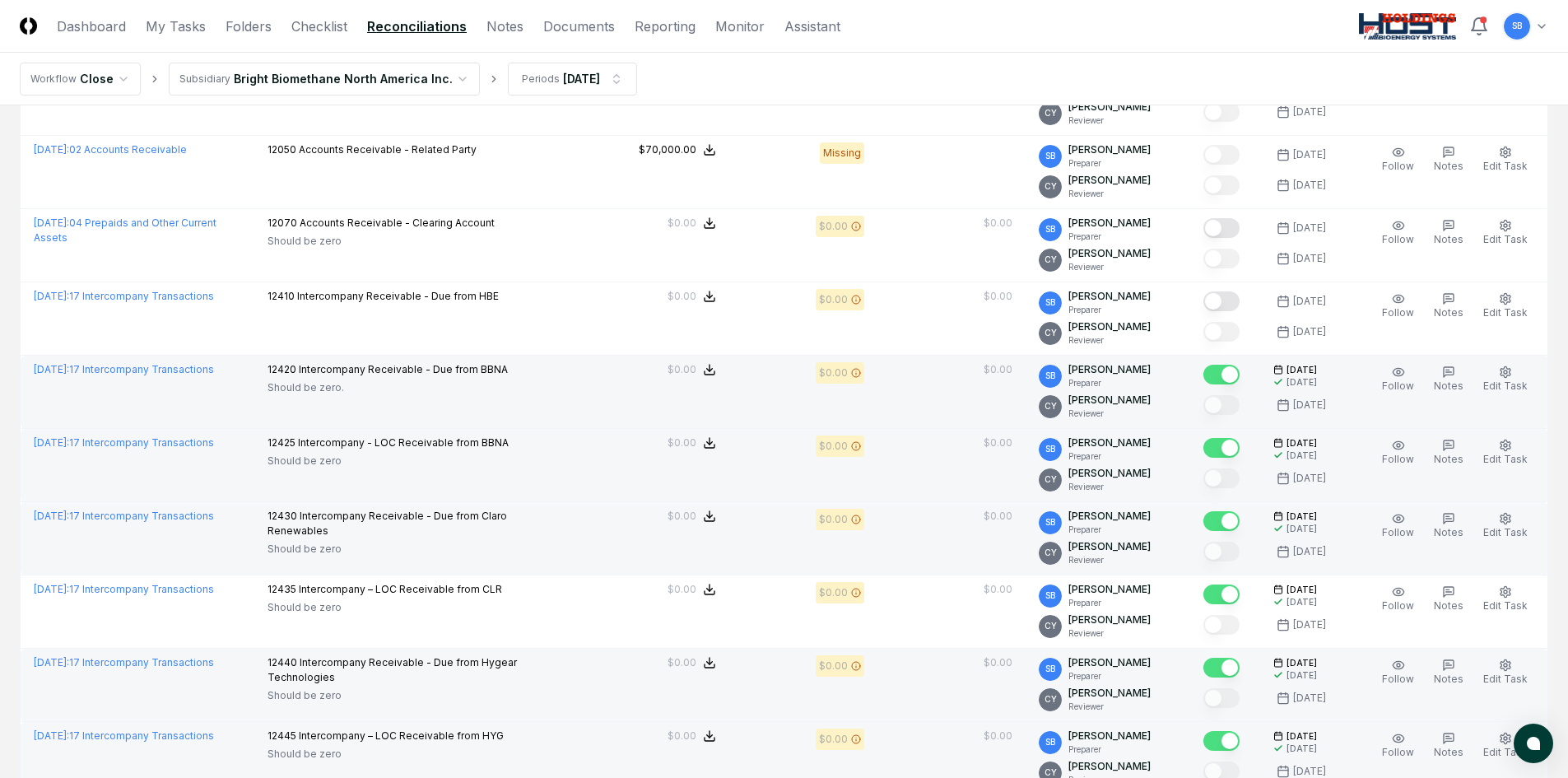
scroll to position [1318, 0]
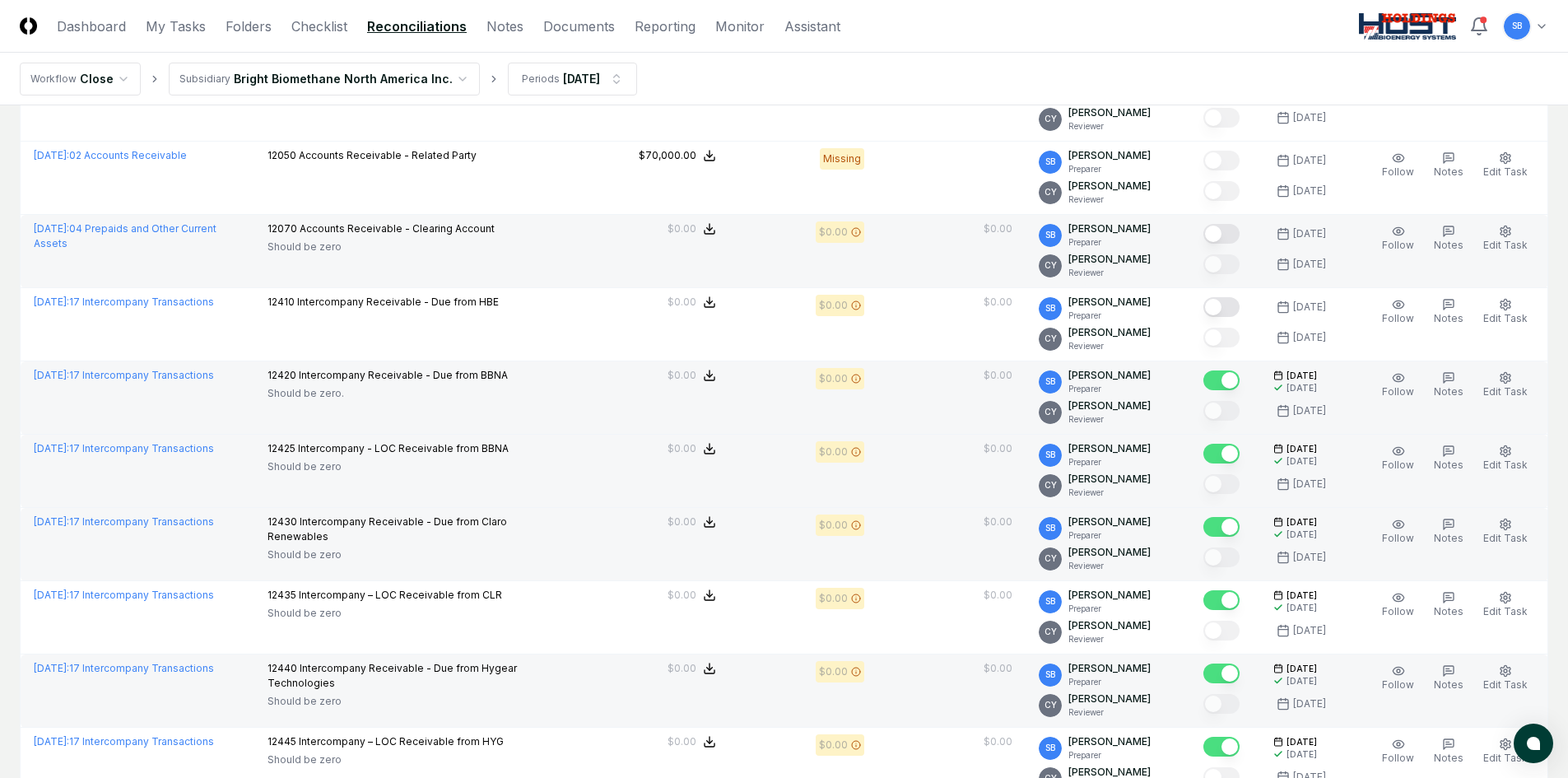
click at [1238, 238] on button "Mark complete" at bounding box center [1221, 233] width 36 height 20
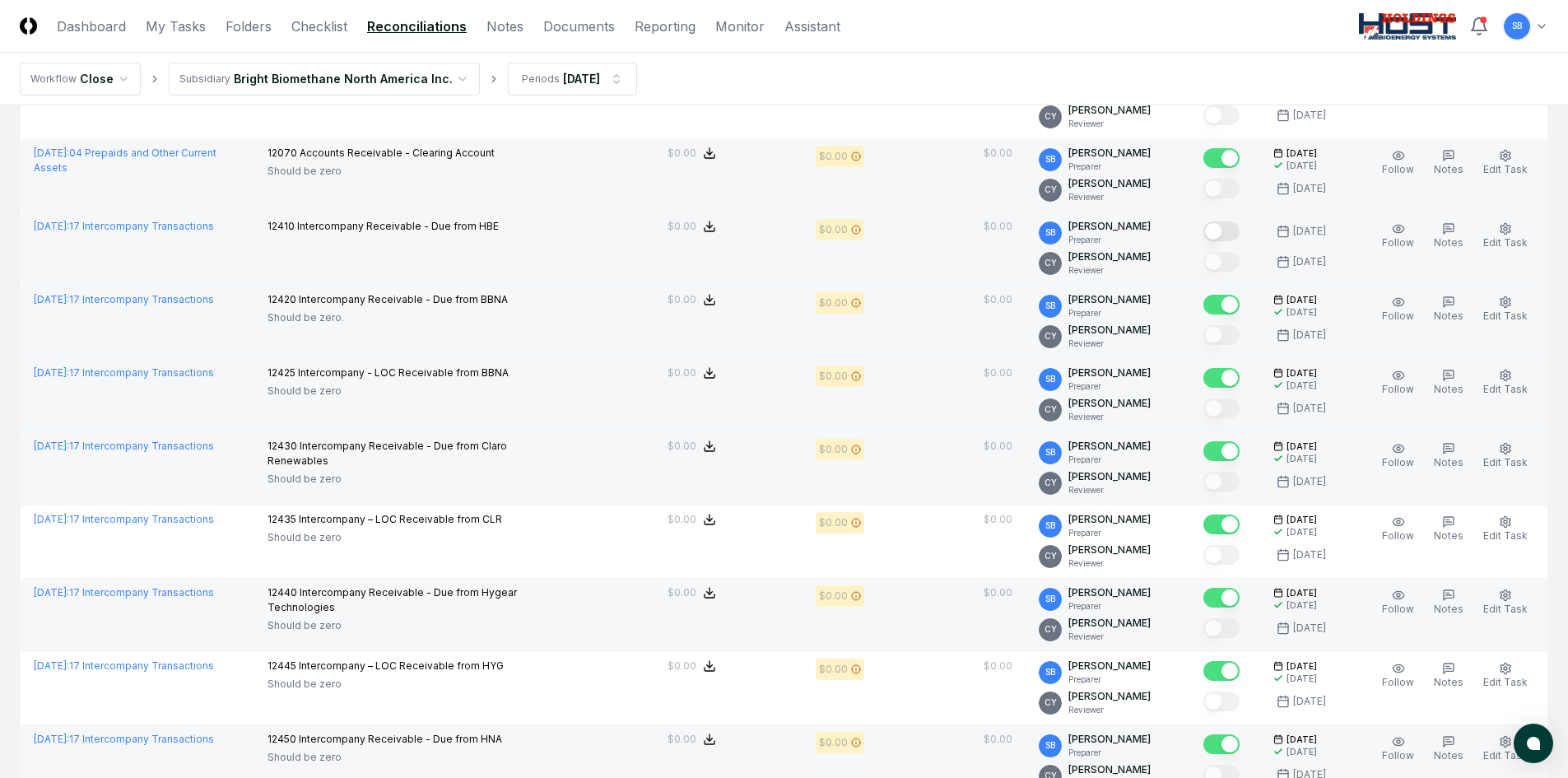
scroll to position [1400, 0]
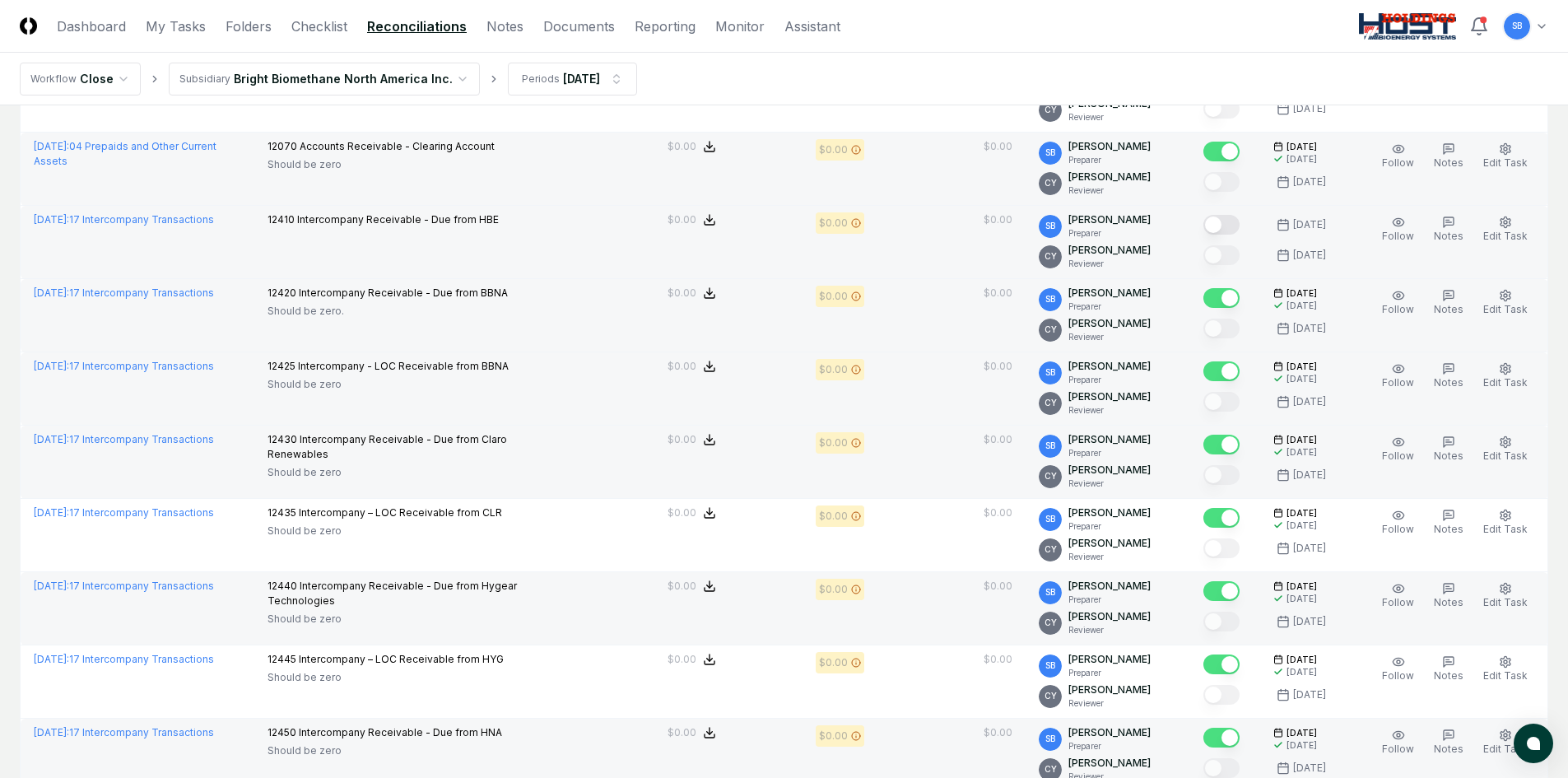
click at [1237, 222] on button "Mark complete" at bounding box center [1221, 224] width 36 height 20
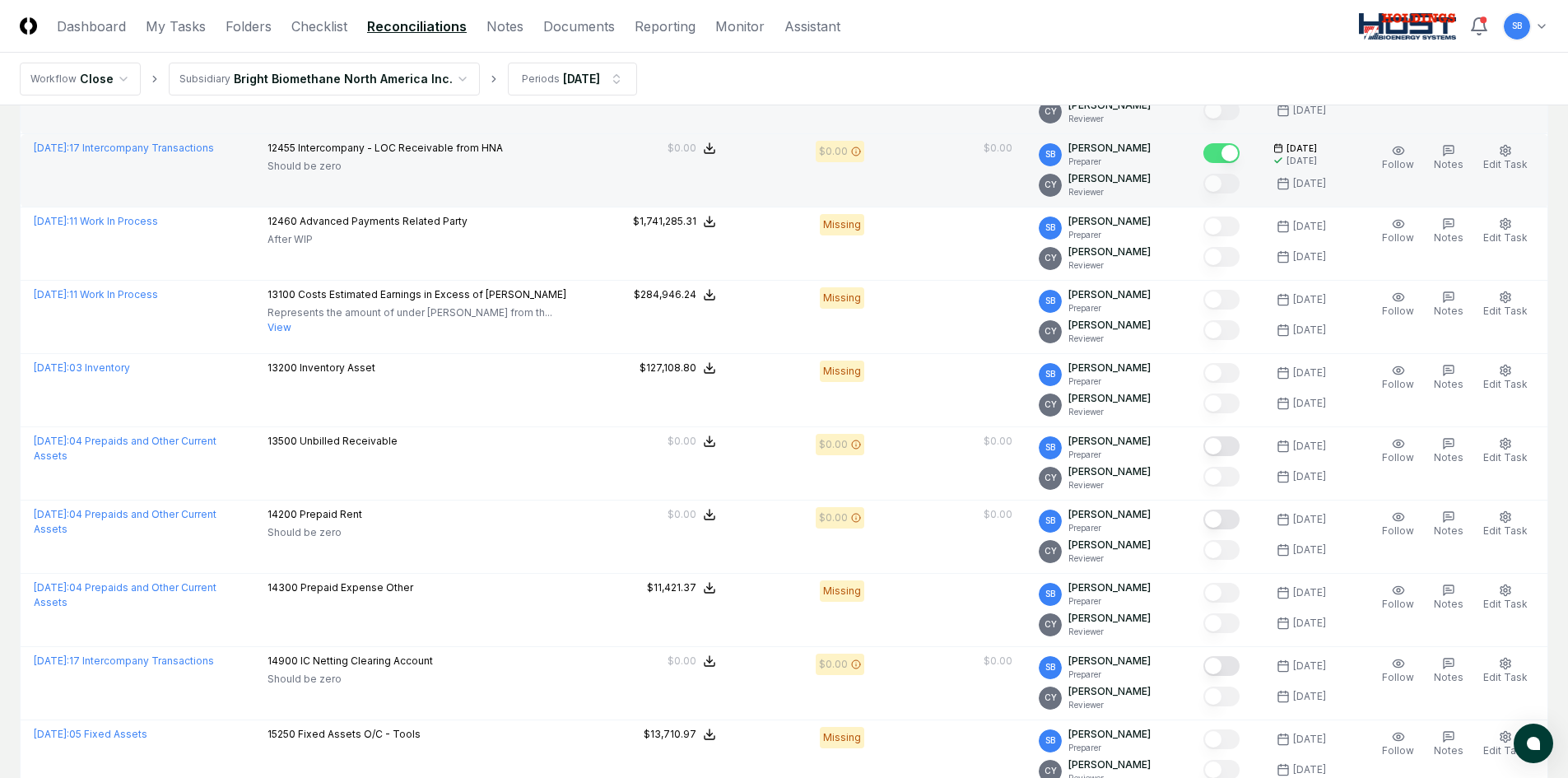
scroll to position [2058, 0]
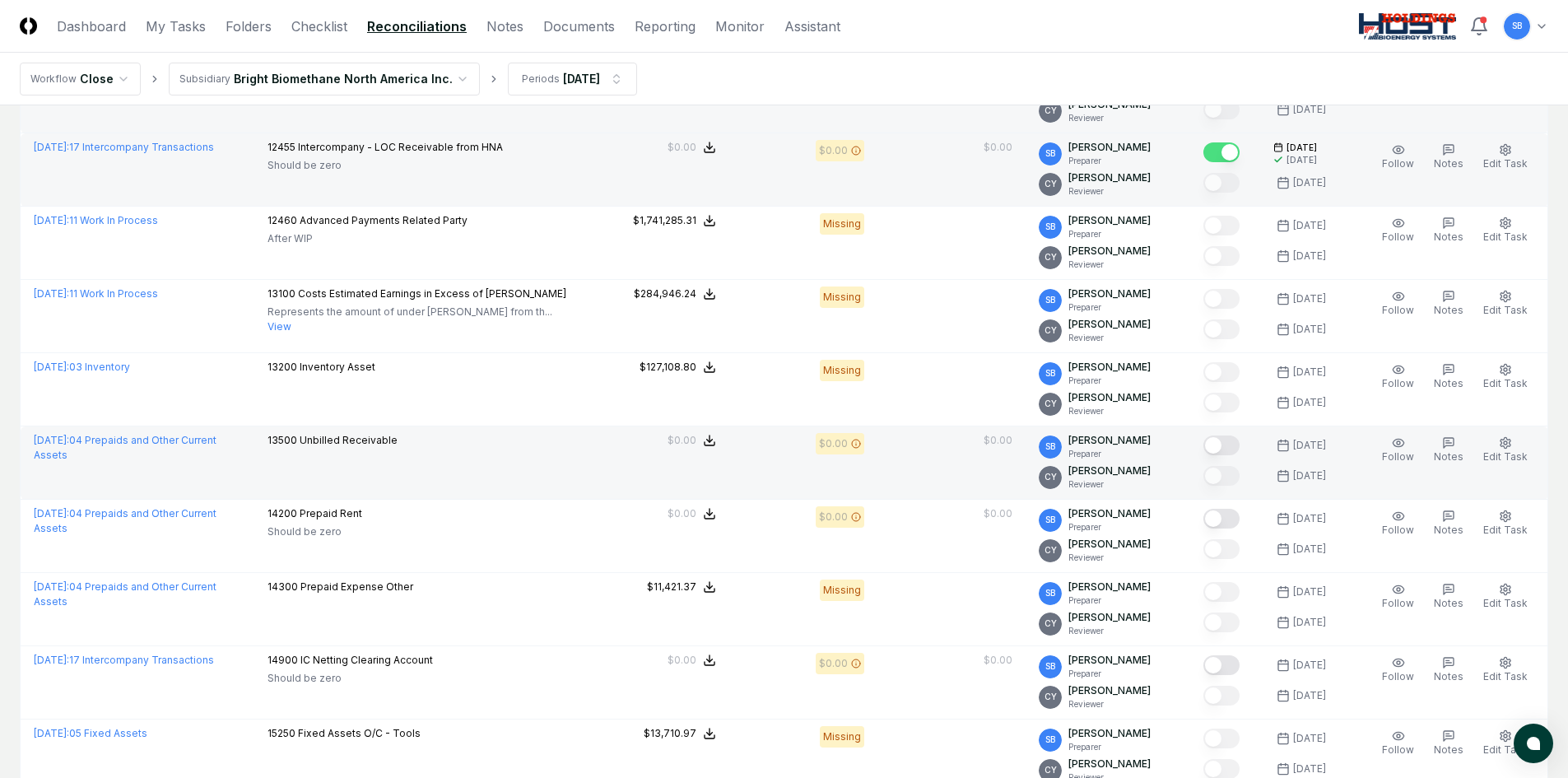
click at [1240, 449] on button "Mark complete" at bounding box center [1221, 445] width 36 height 20
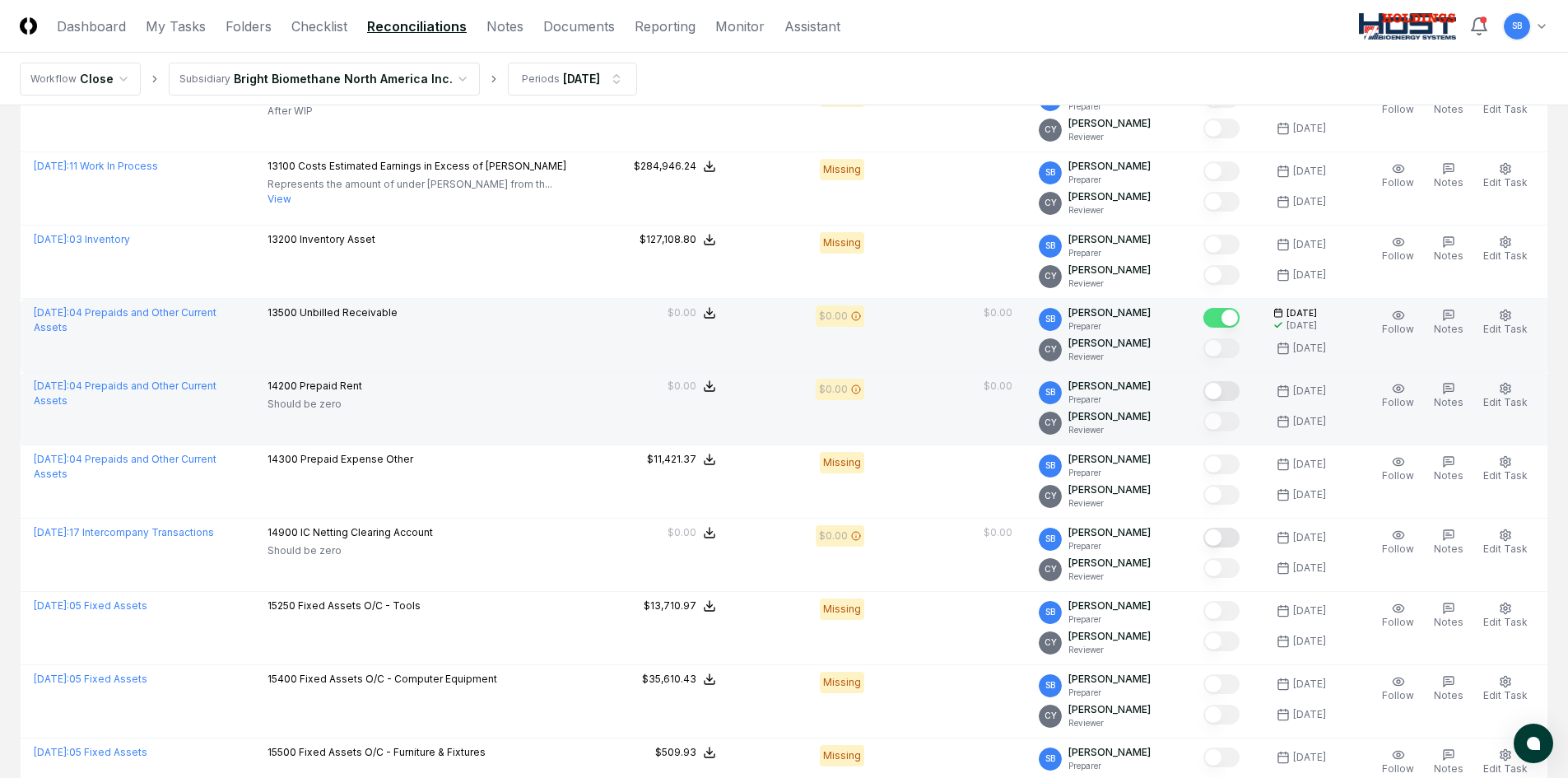
scroll to position [2223, 0]
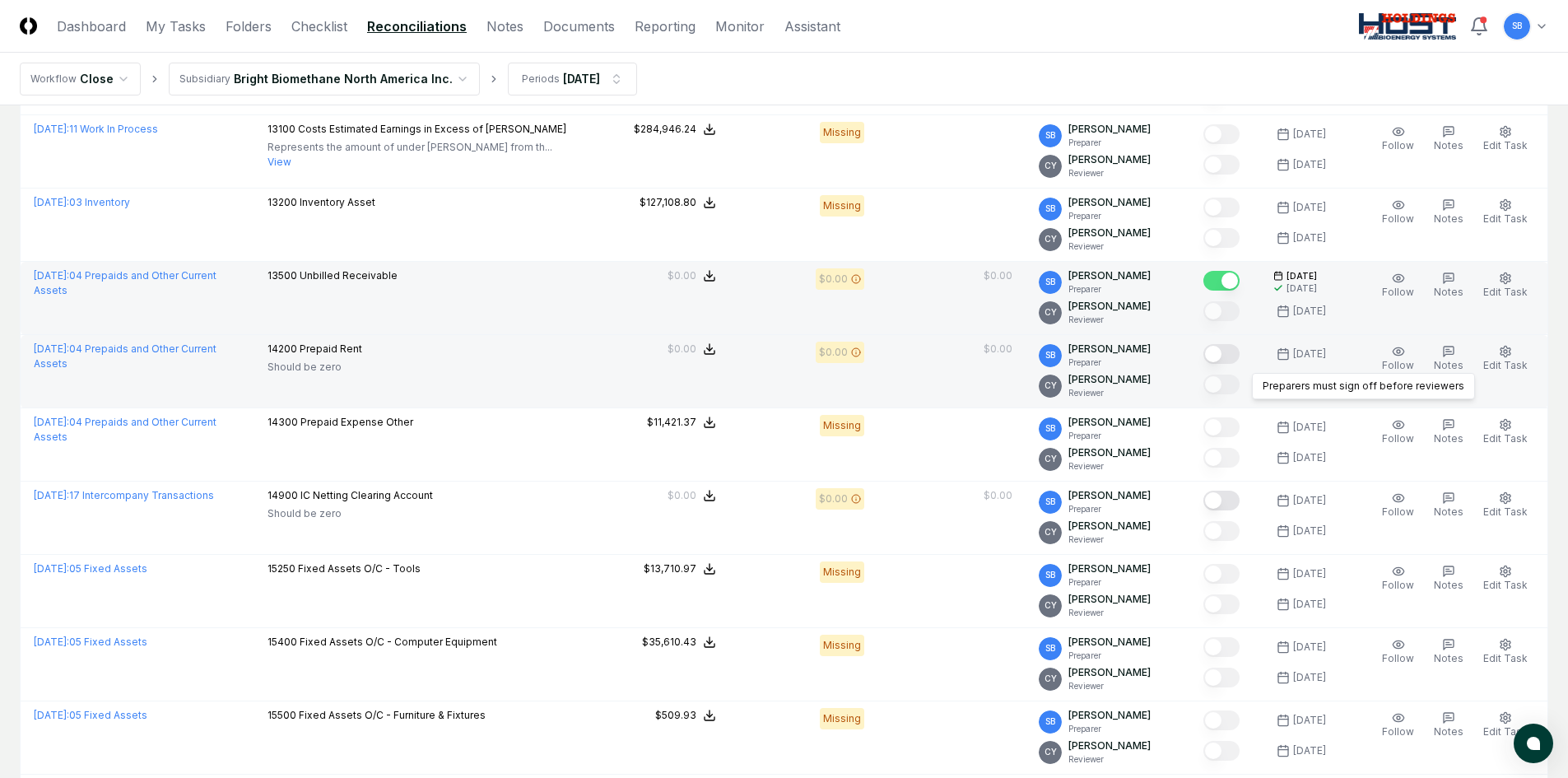
click at [1232, 359] on button "Mark complete" at bounding box center [1221, 354] width 36 height 20
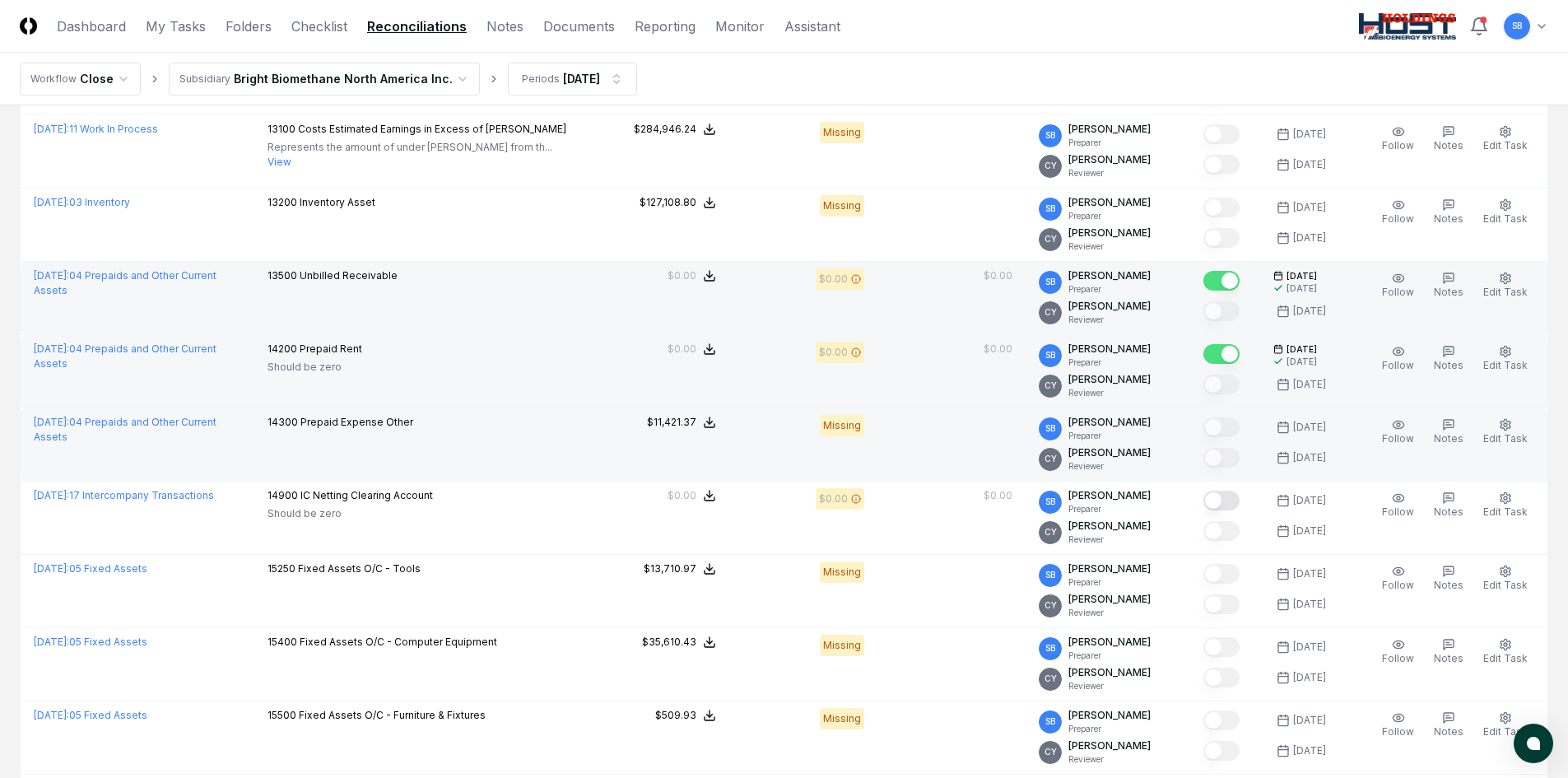
scroll to position [2305, 0]
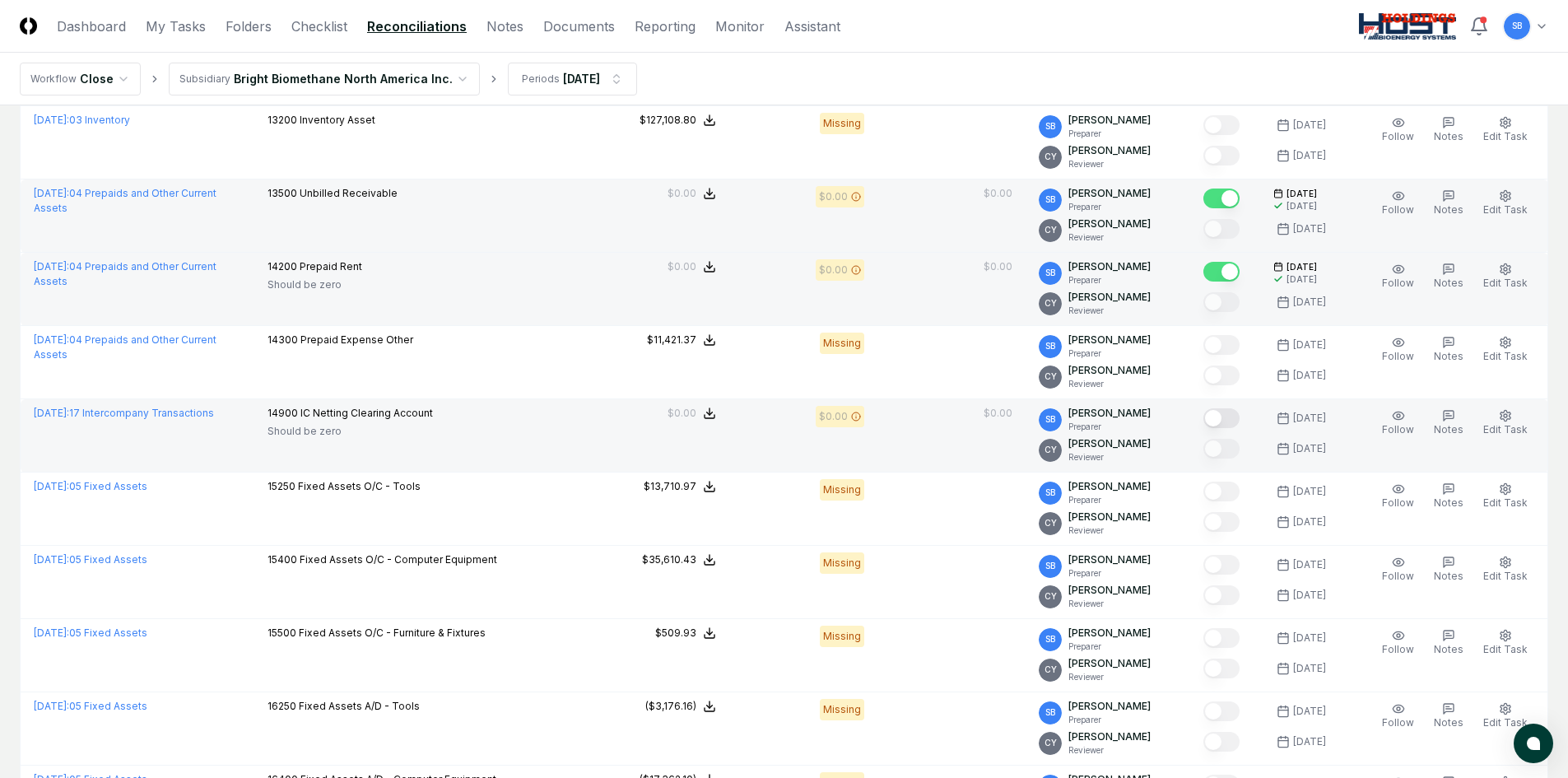
click at [1239, 422] on button "Mark complete" at bounding box center [1221, 418] width 36 height 20
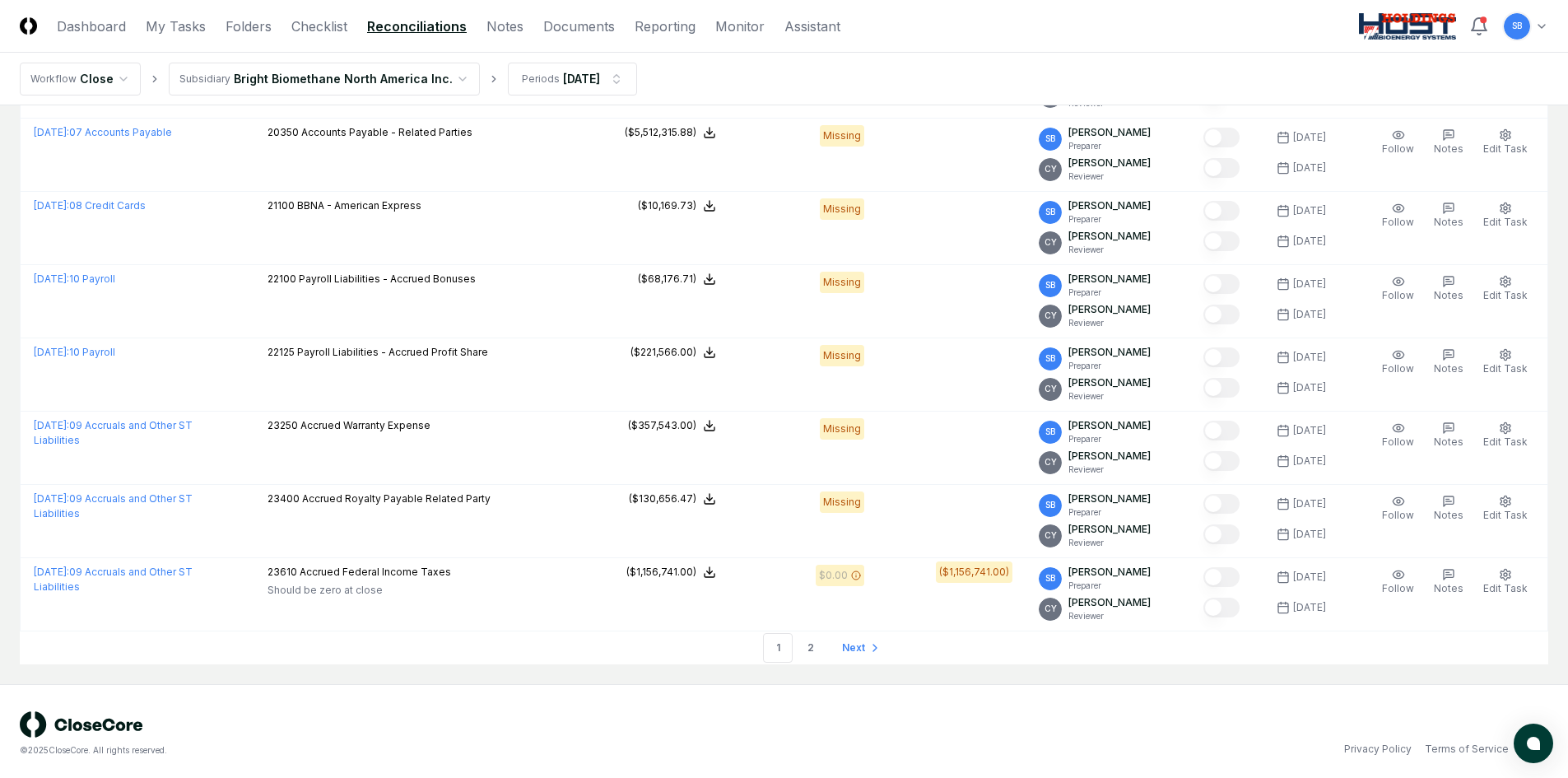
scroll to position [3324, 0]
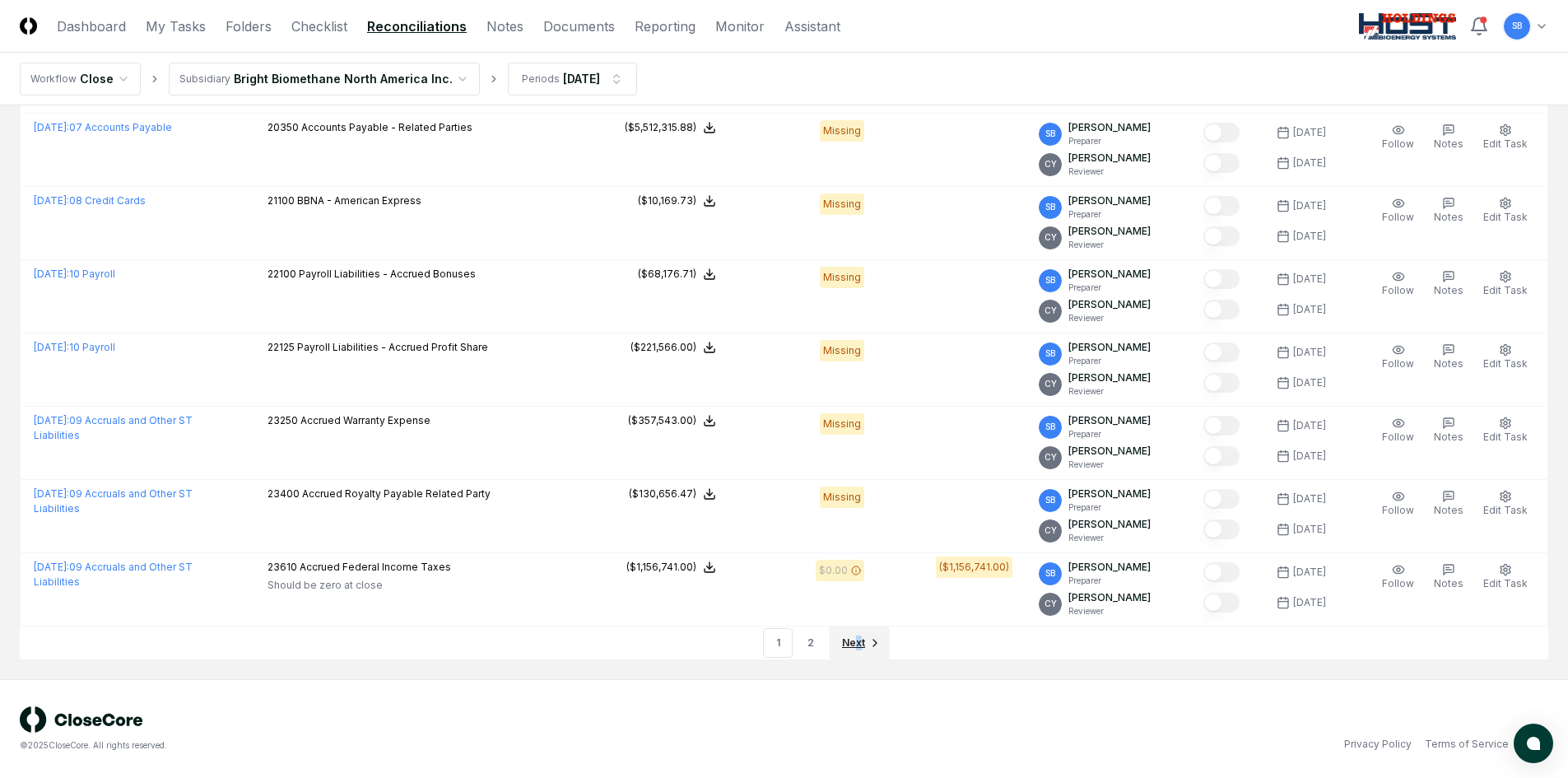
click at [857, 641] on span "Next" at bounding box center [854, 643] width 23 height 15
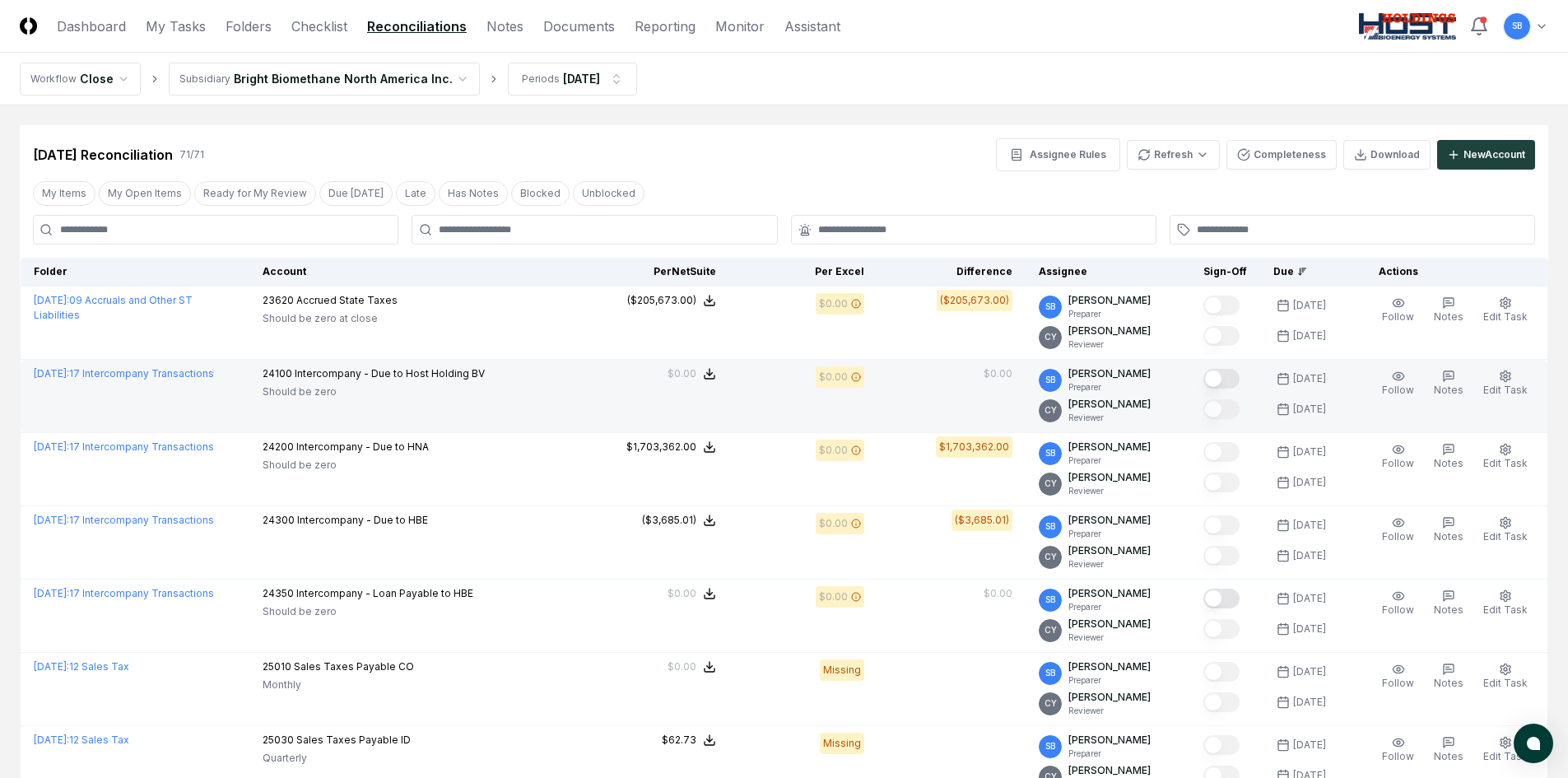
click at [1235, 379] on button "Mark complete" at bounding box center [1221, 378] width 36 height 20
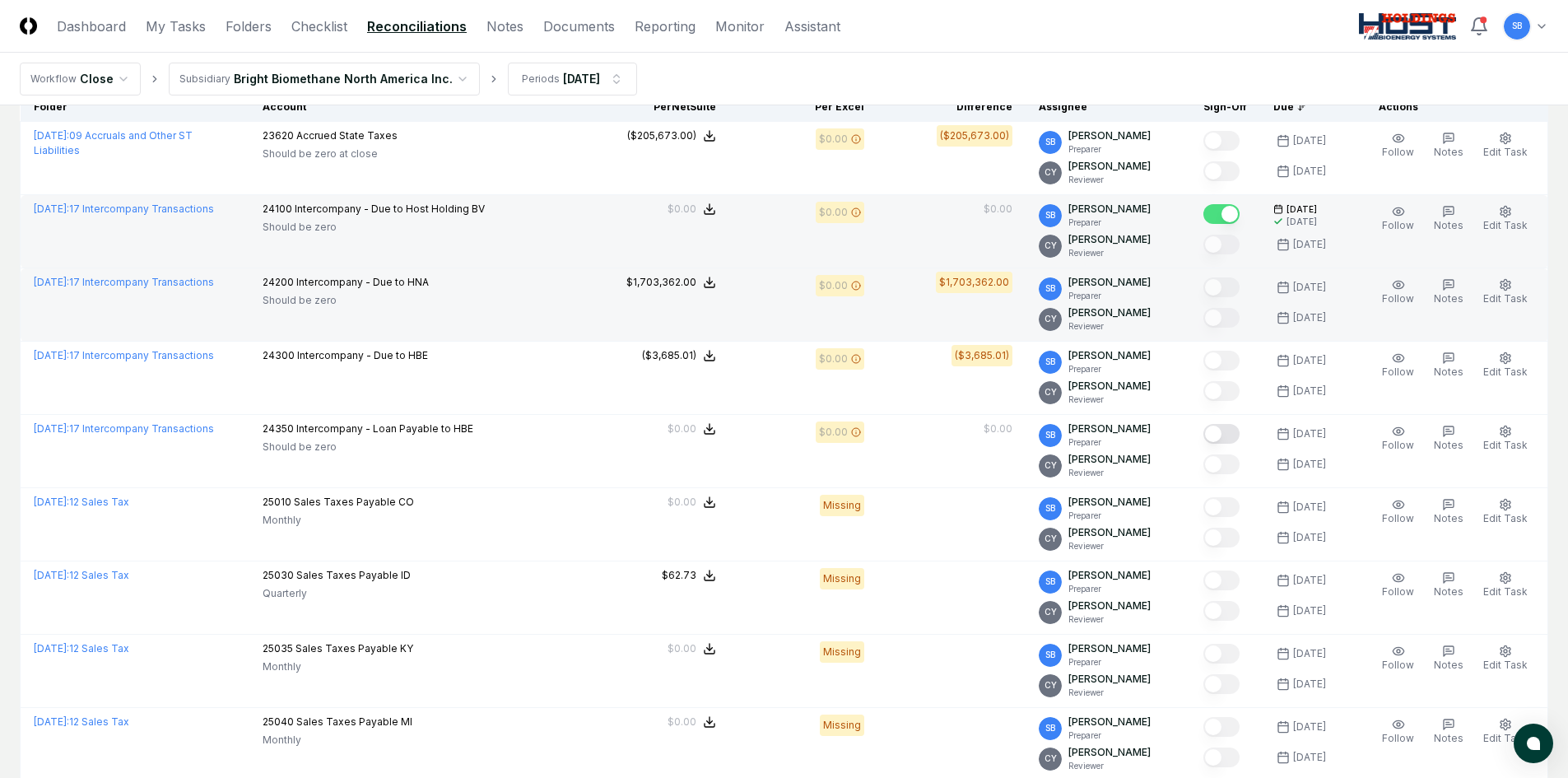
scroll to position [247, 0]
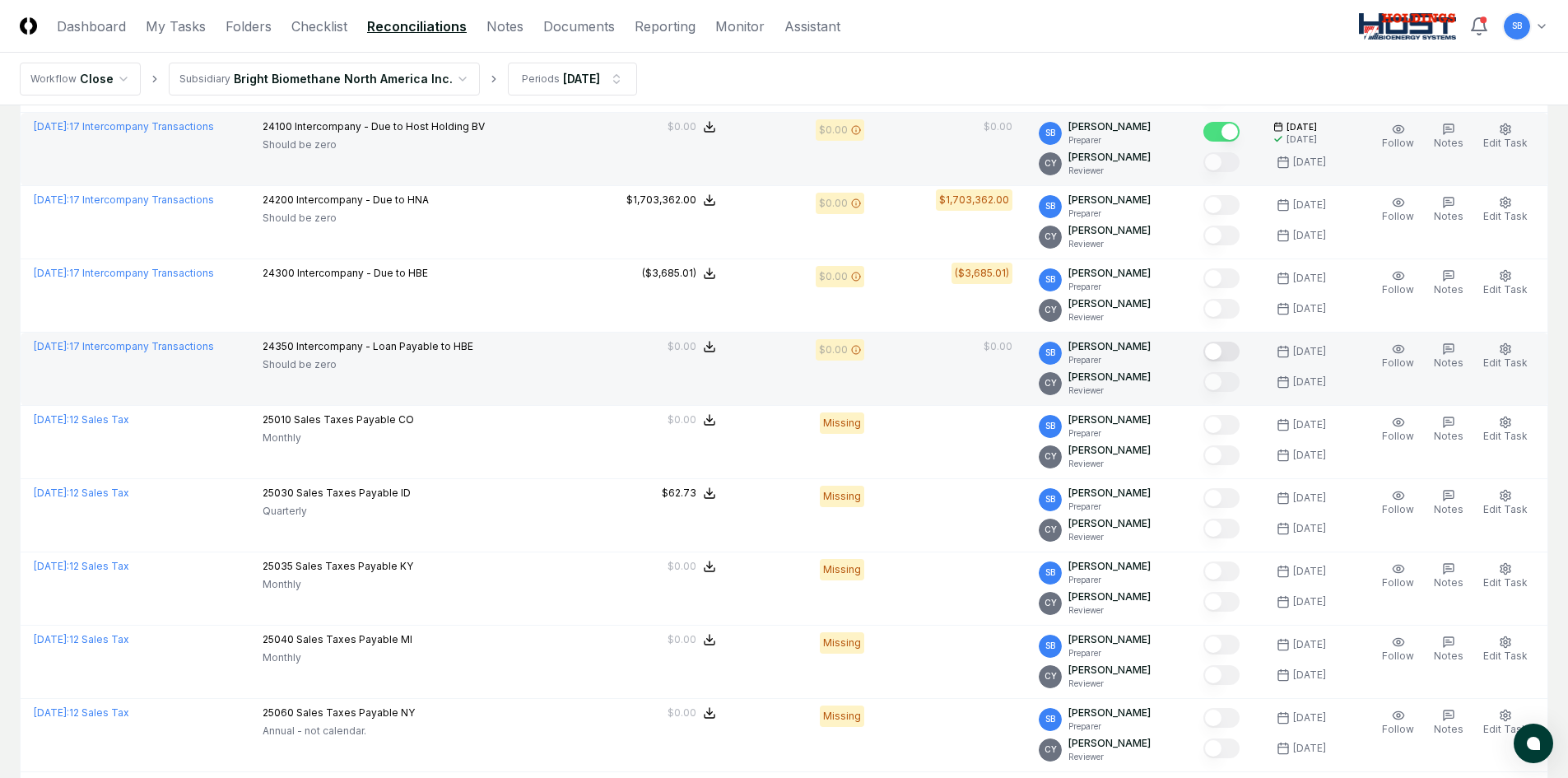
click at [1240, 351] on button "Mark complete" at bounding box center [1221, 351] width 36 height 20
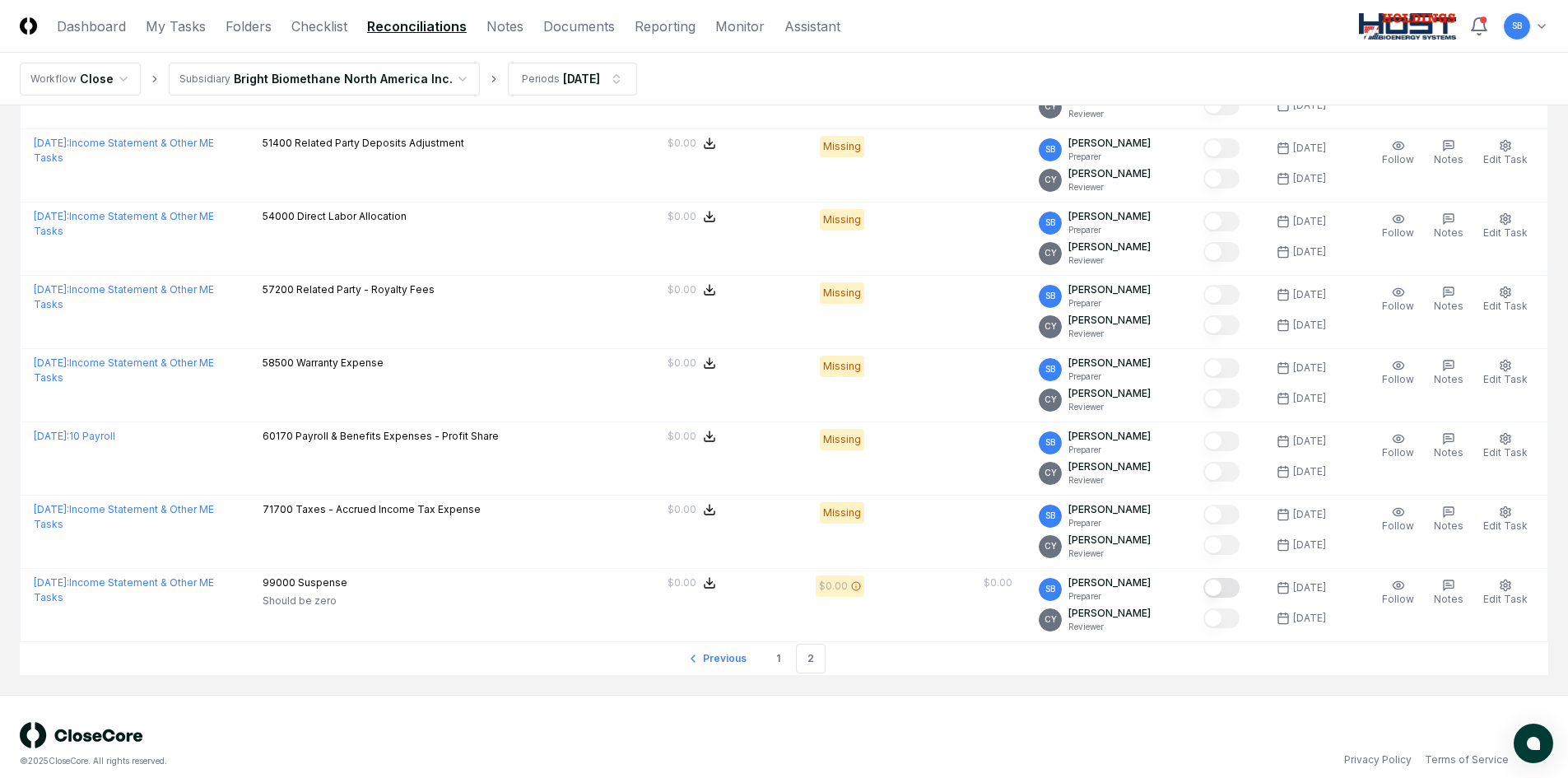
scroll to position [1199, 0]
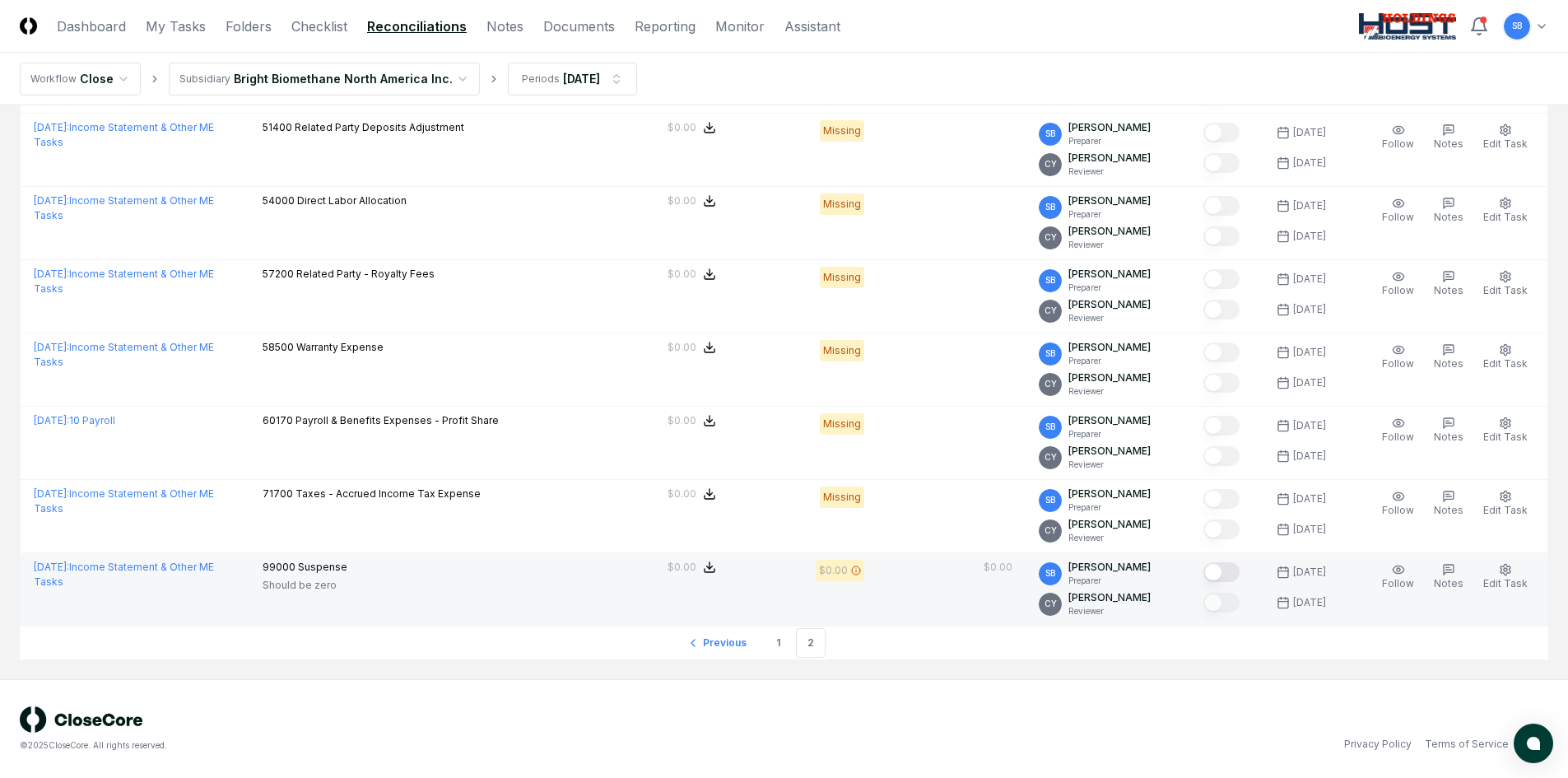
click at [1240, 571] on button "Mark complete" at bounding box center [1221, 572] width 36 height 20
click at [781, 643] on link "1" at bounding box center [778, 643] width 30 height 30
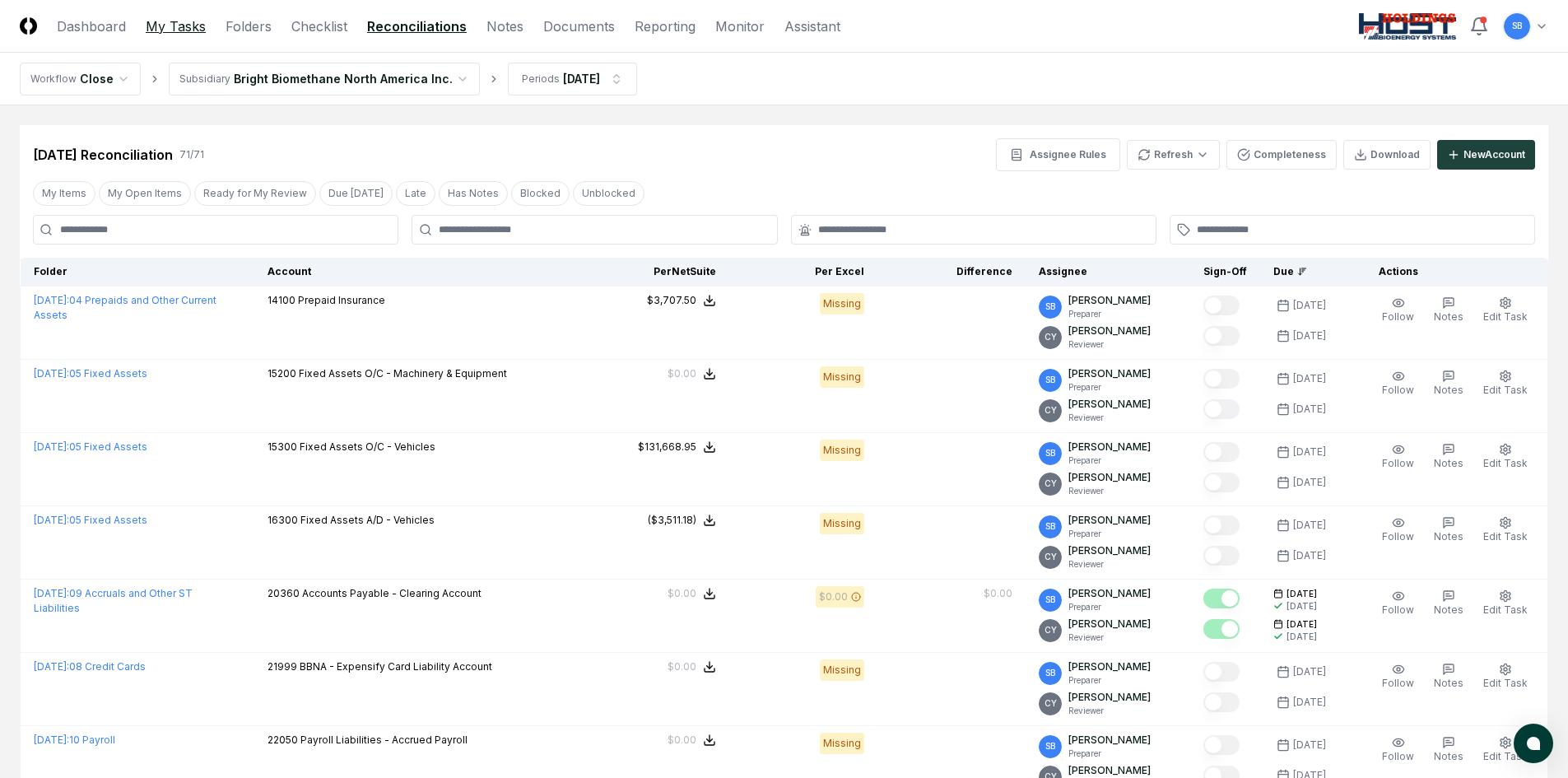
click at [194, 26] on link "My Tasks" at bounding box center [175, 26] width 60 height 20
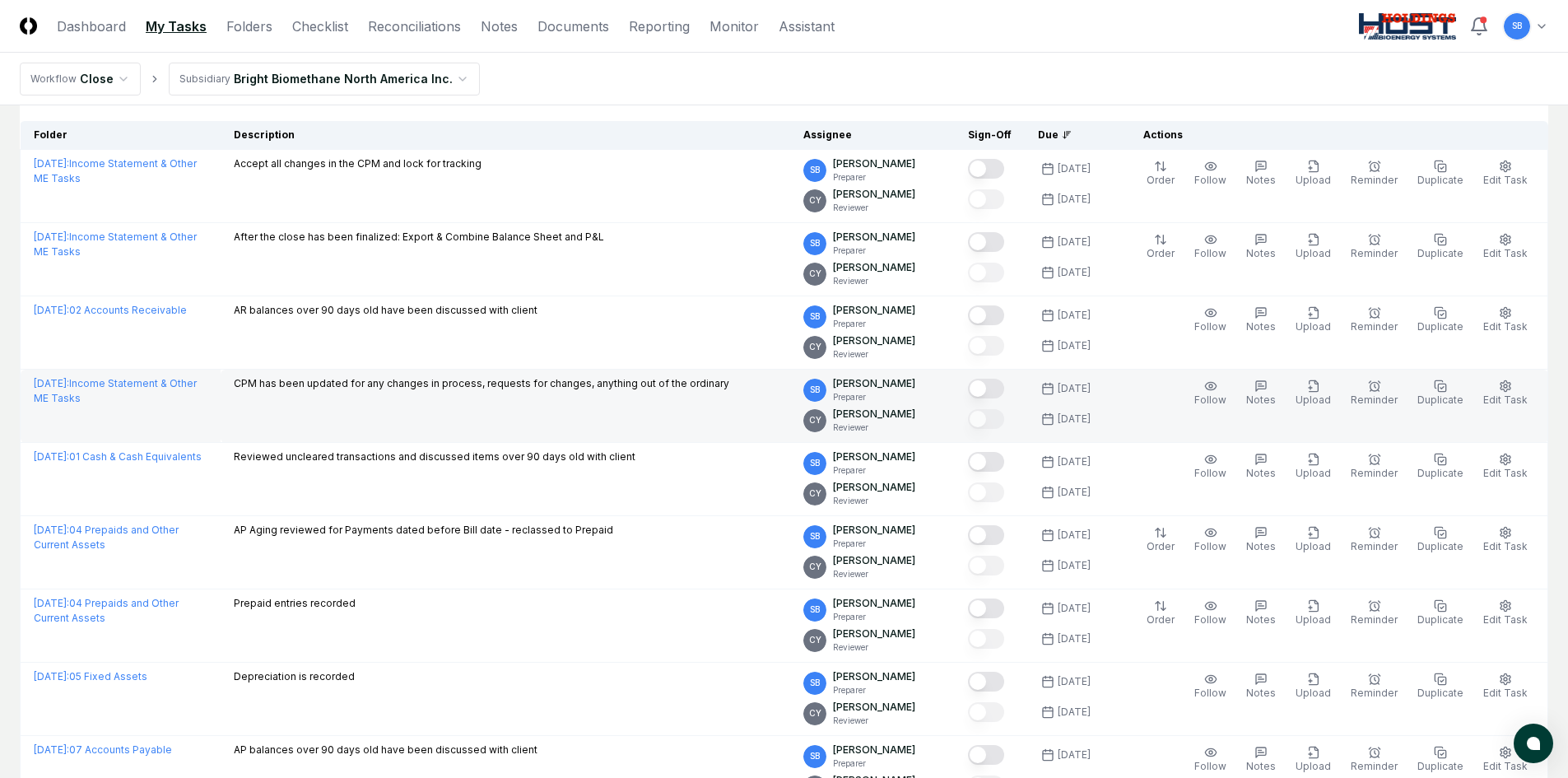
scroll to position [247, 0]
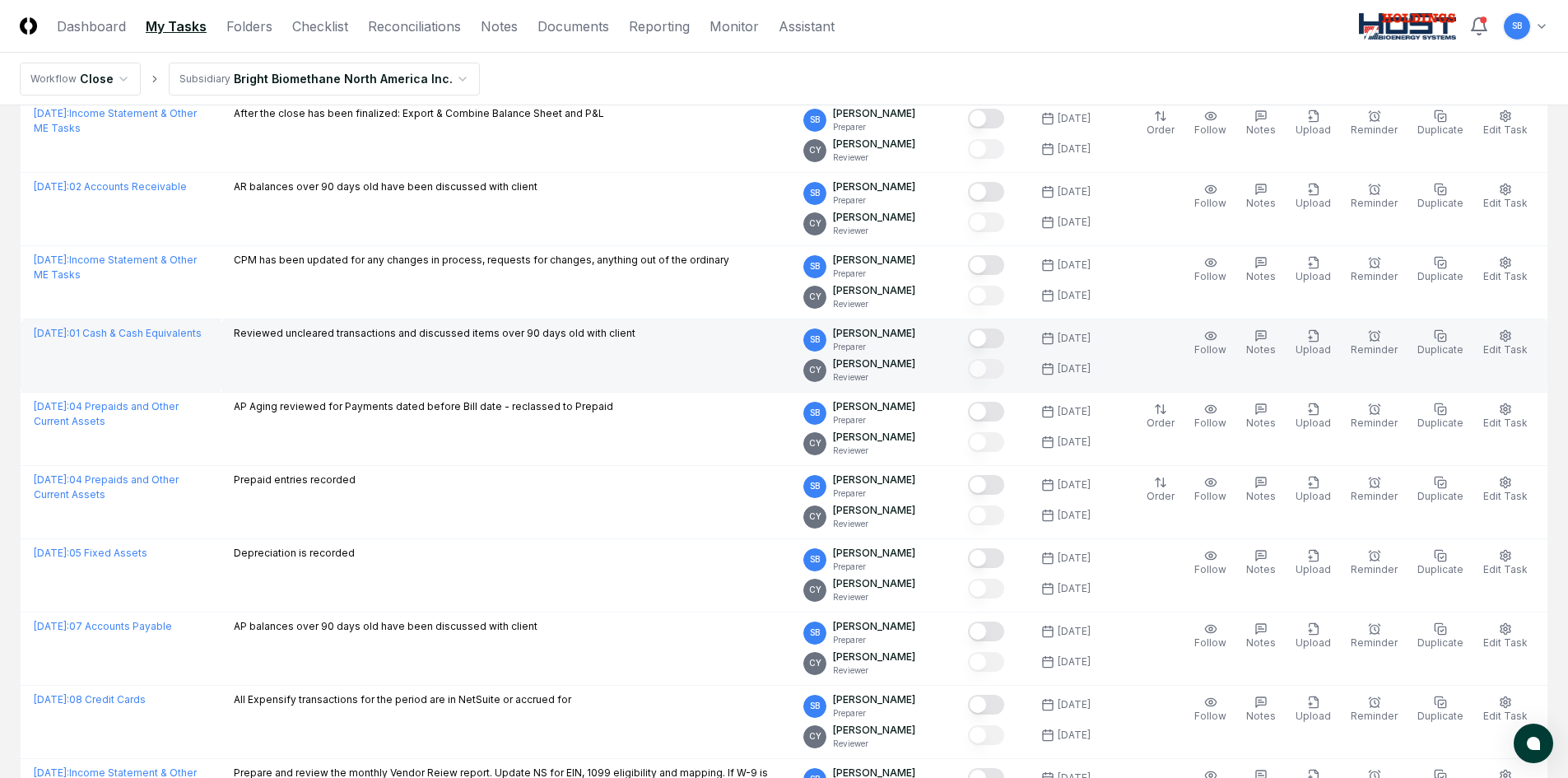
click at [1004, 340] on button "Mark complete" at bounding box center [986, 338] width 36 height 20
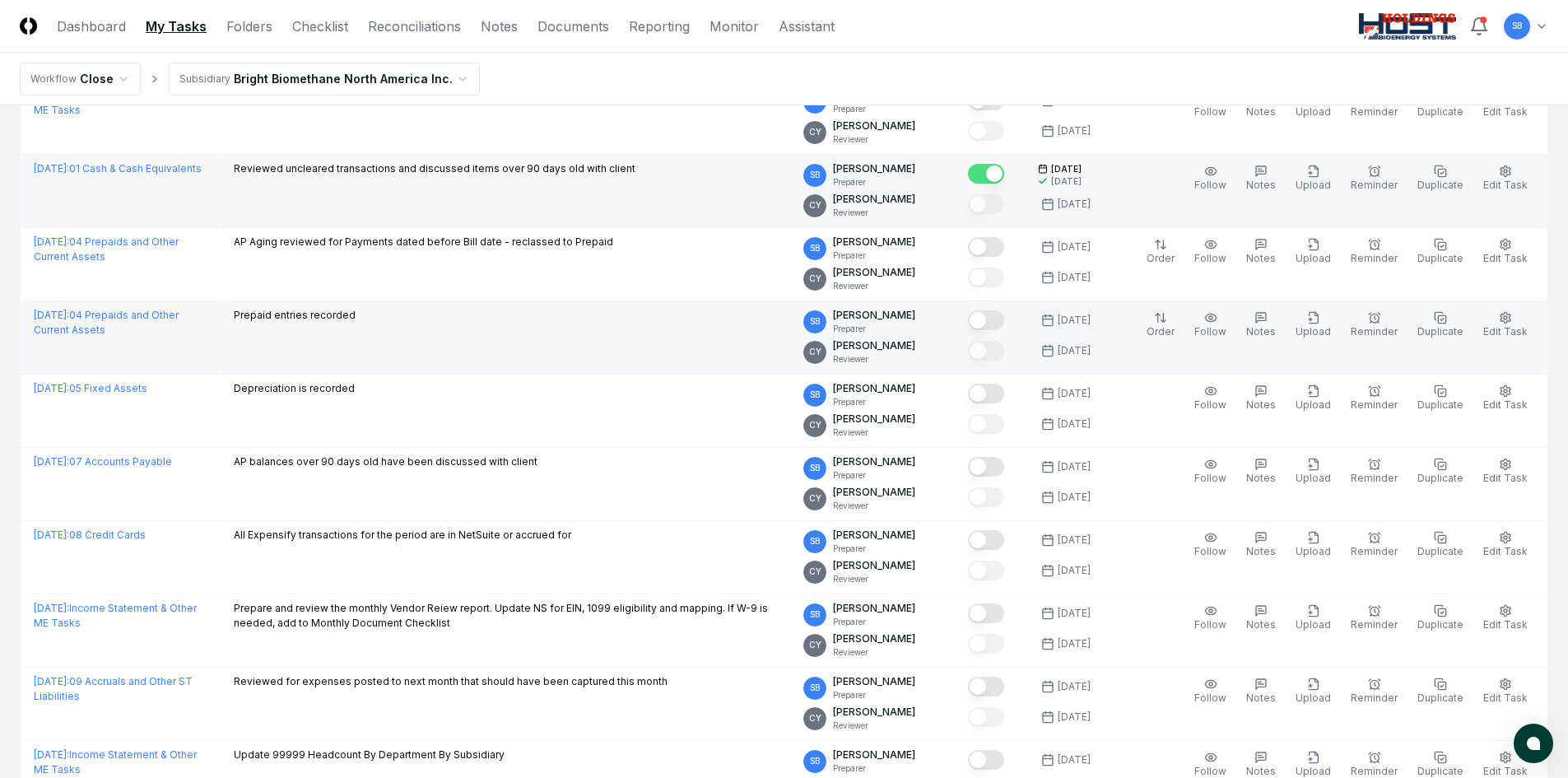
scroll to position [494, 0]
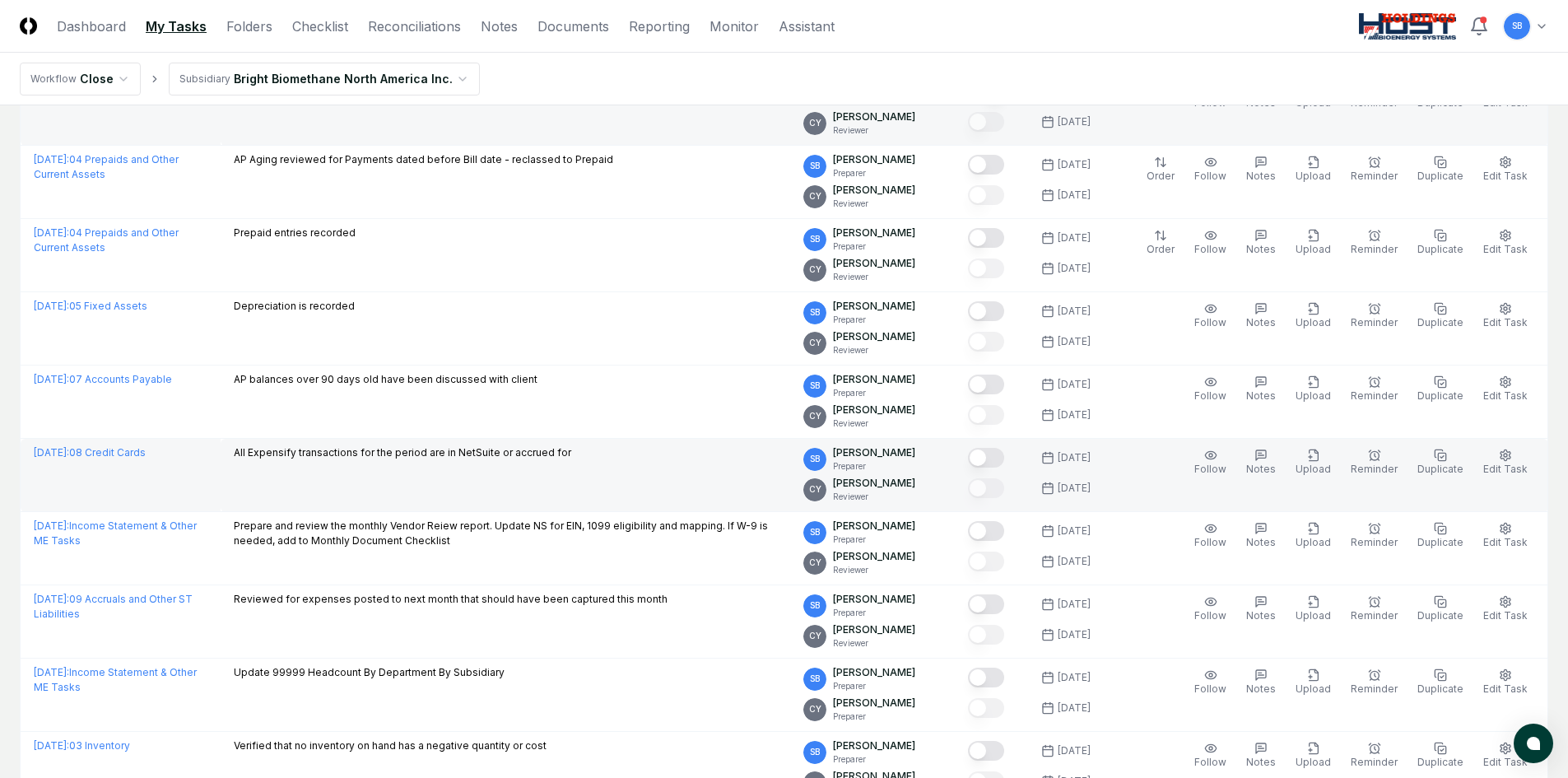
click at [1003, 456] on button "Mark complete" at bounding box center [986, 458] width 36 height 20
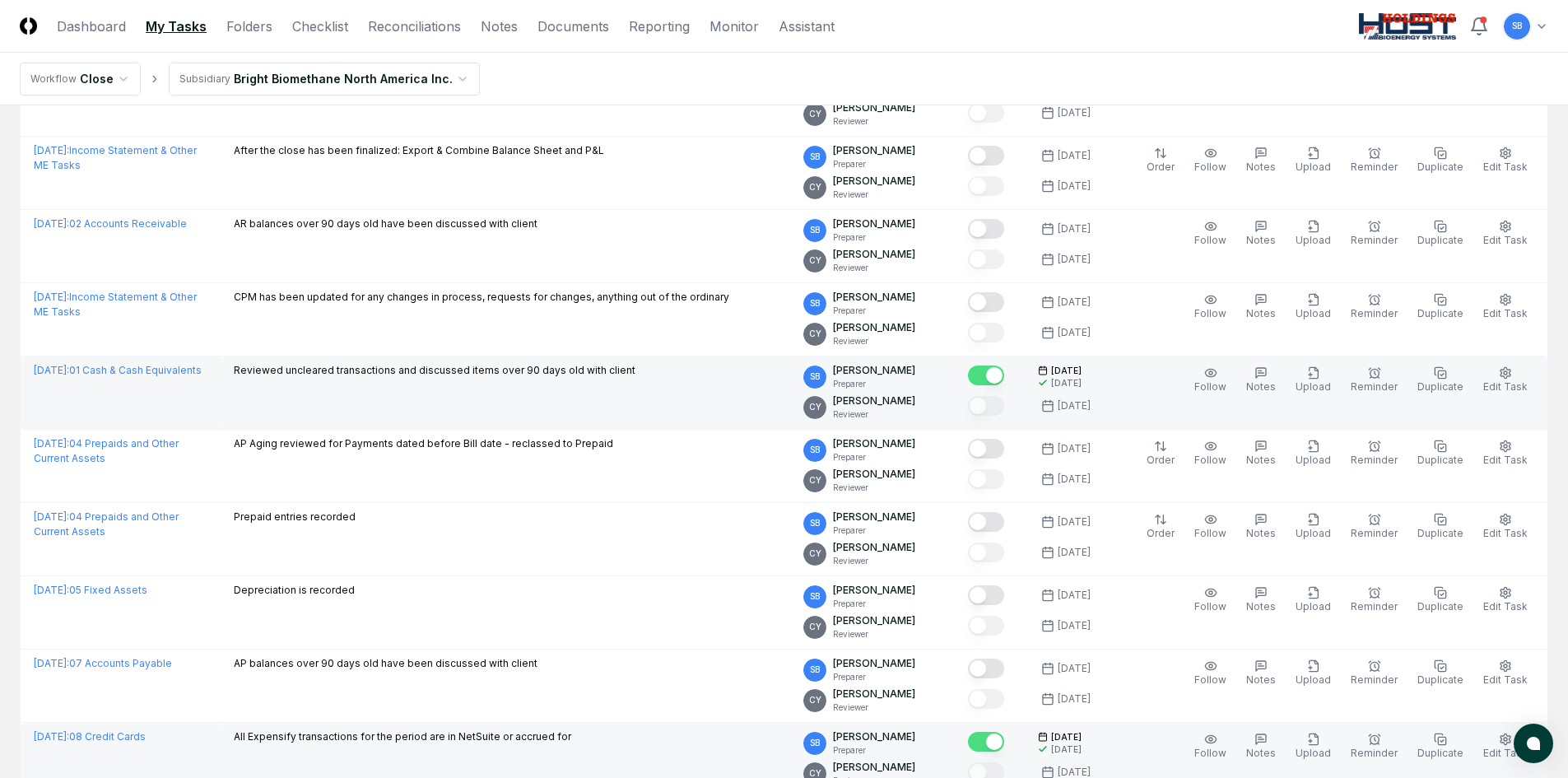
scroll to position [0, 0]
